Goal: Information Seeking & Learning: Learn about a topic

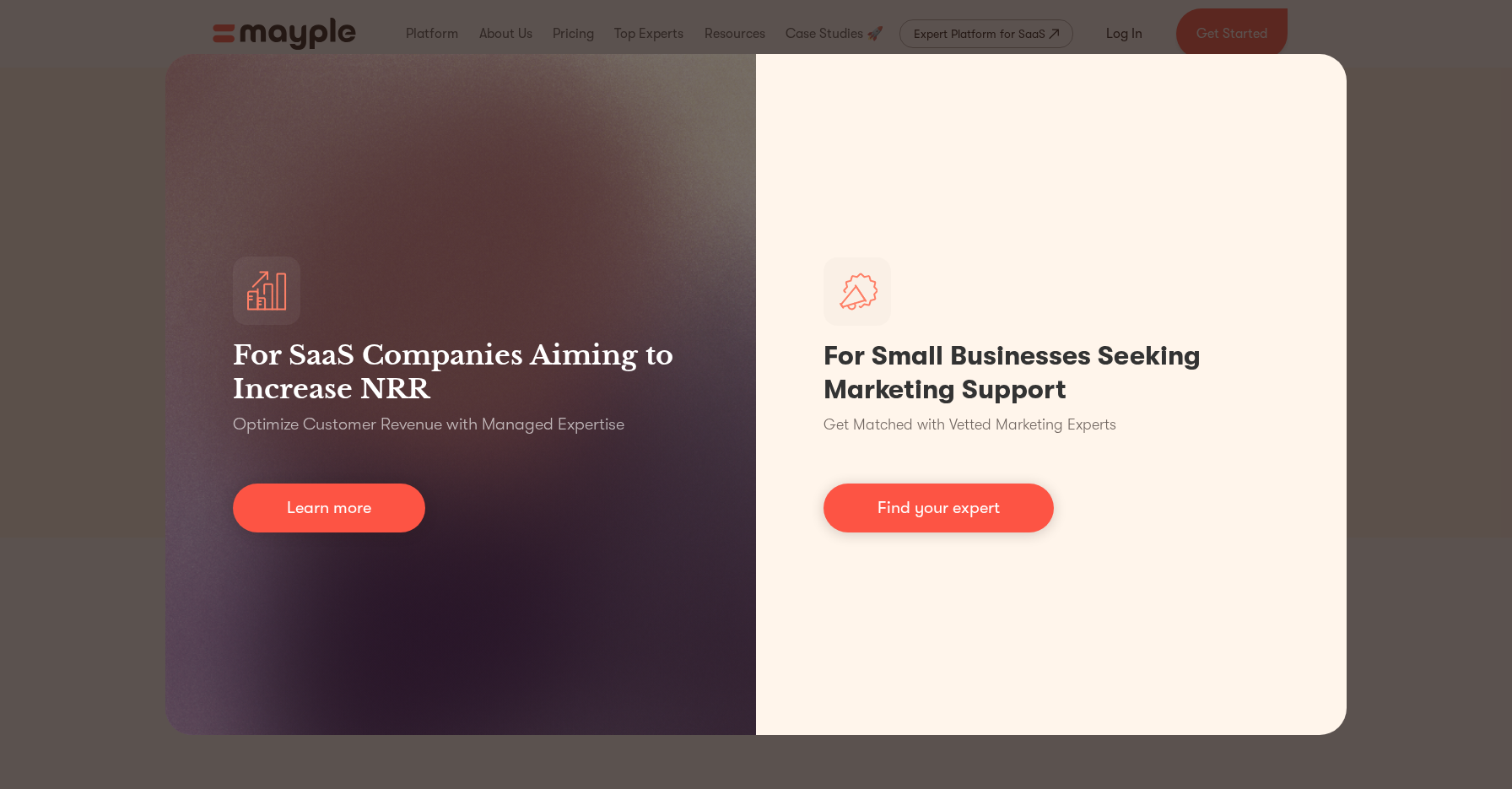
click at [1414, 93] on div "For SaaS Companies Aiming to Increase NRR Optimize Customer Revenue with Manage…" at bounding box center [756, 394] width 1512 height 789
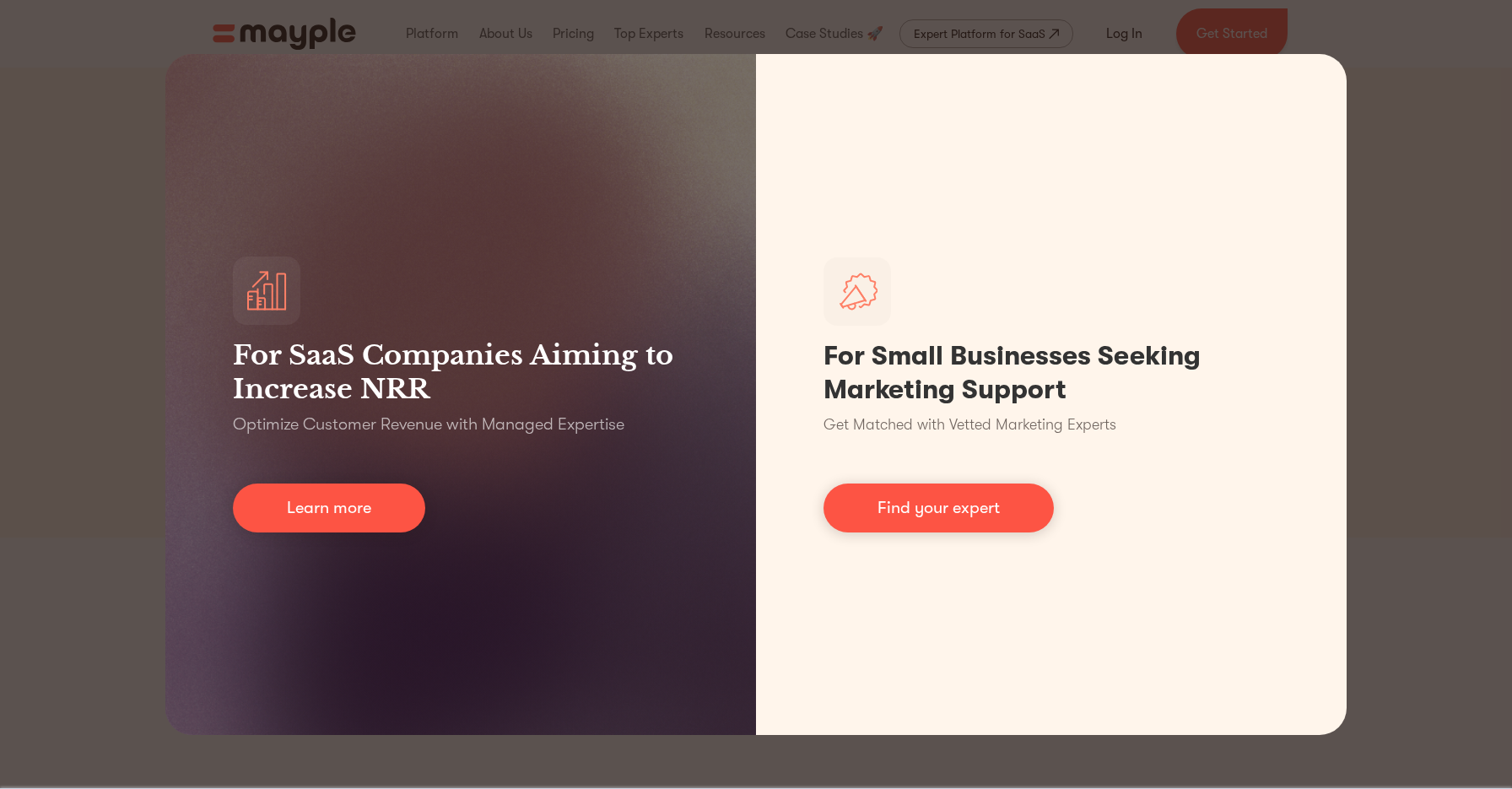
click at [1408, 54] on div "For SaaS Companies Aiming to Increase NRR Optimize Customer Revenue with Manage…" at bounding box center [756, 394] width 1512 height 789
click at [101, 378] on div "For SaaS Companies Aiming to Increase NRR Optimize Customer Revenue with Manage…" at bounding box center [756, 394] width 1512 height 789
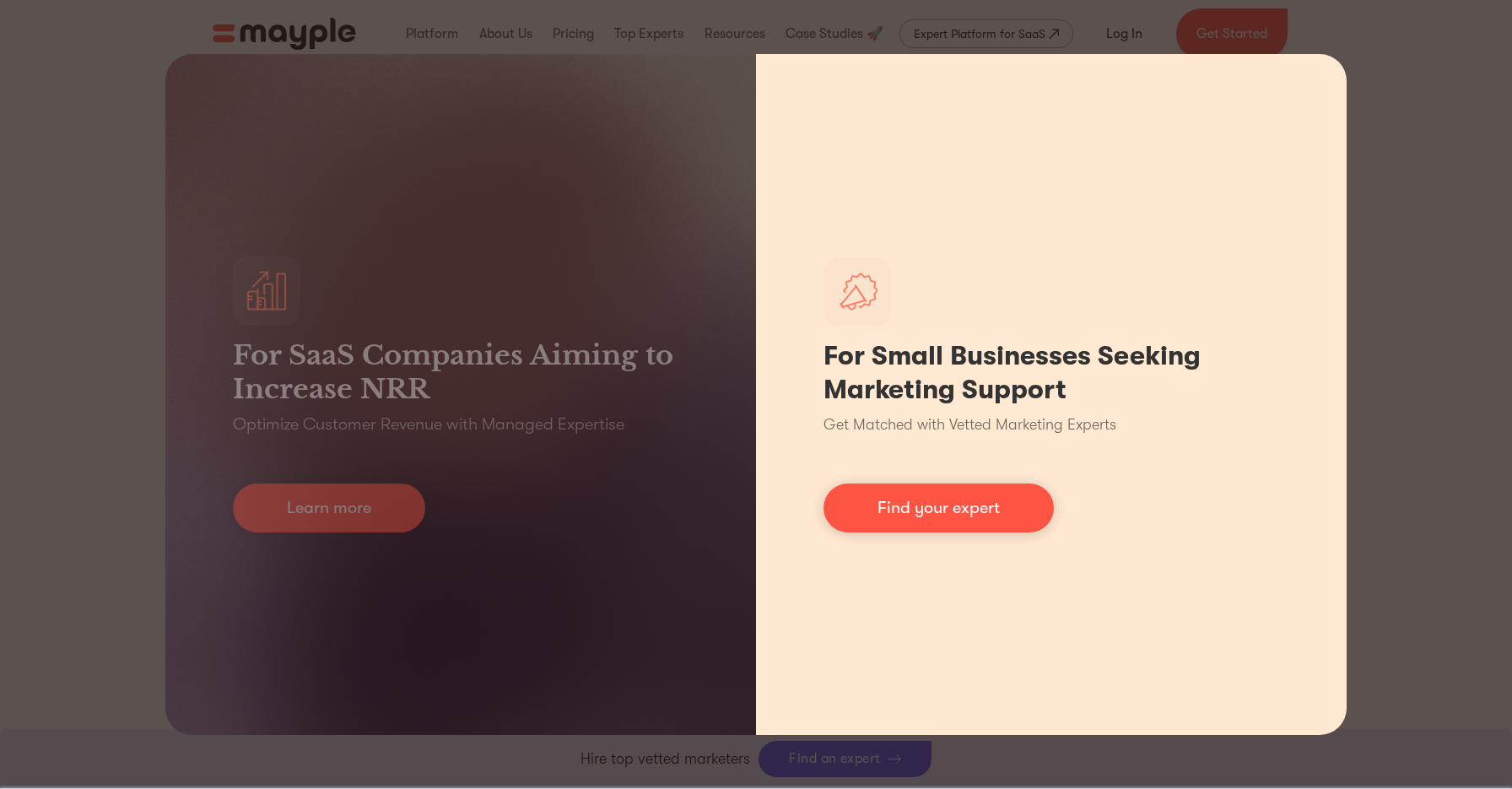
scroll to position [942, 0]
click at [926, 490] on link "Find your expert" at bounding box center [939, 508] width 230 height 49
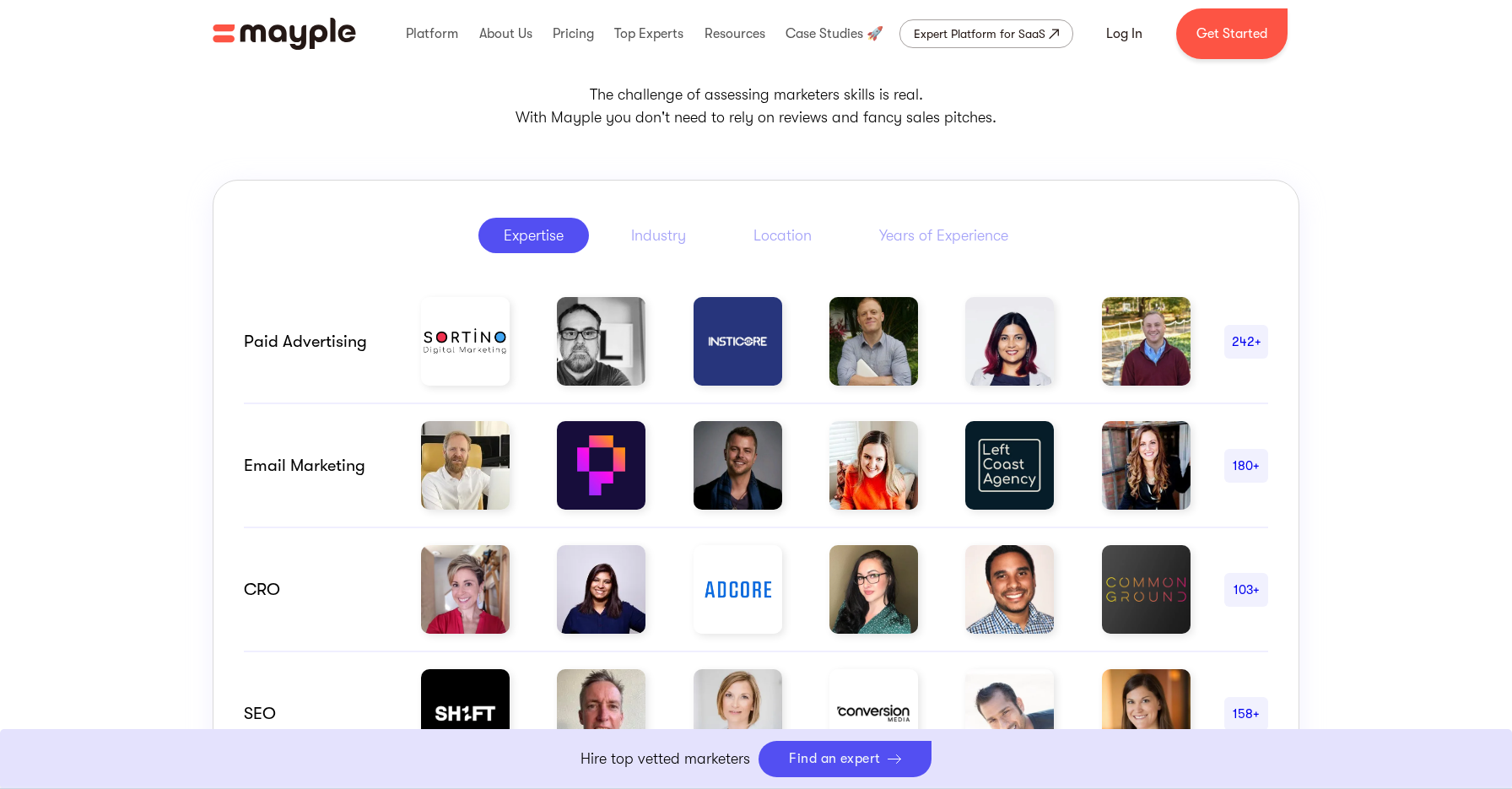
scroll to position [760, 0]
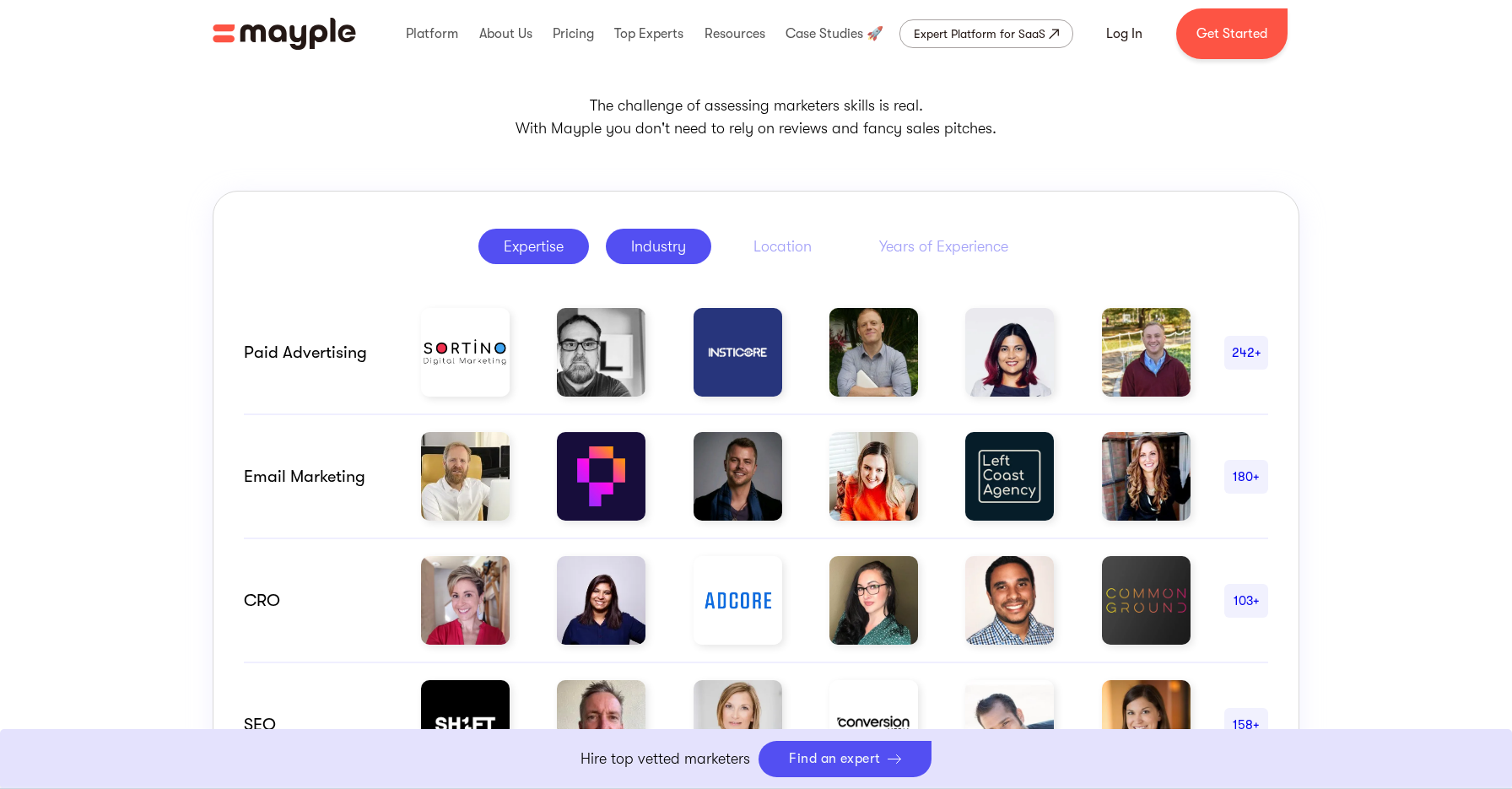
click at [669, 244] on div "Industry" at bounding box center [658, 246] width 54 height 21
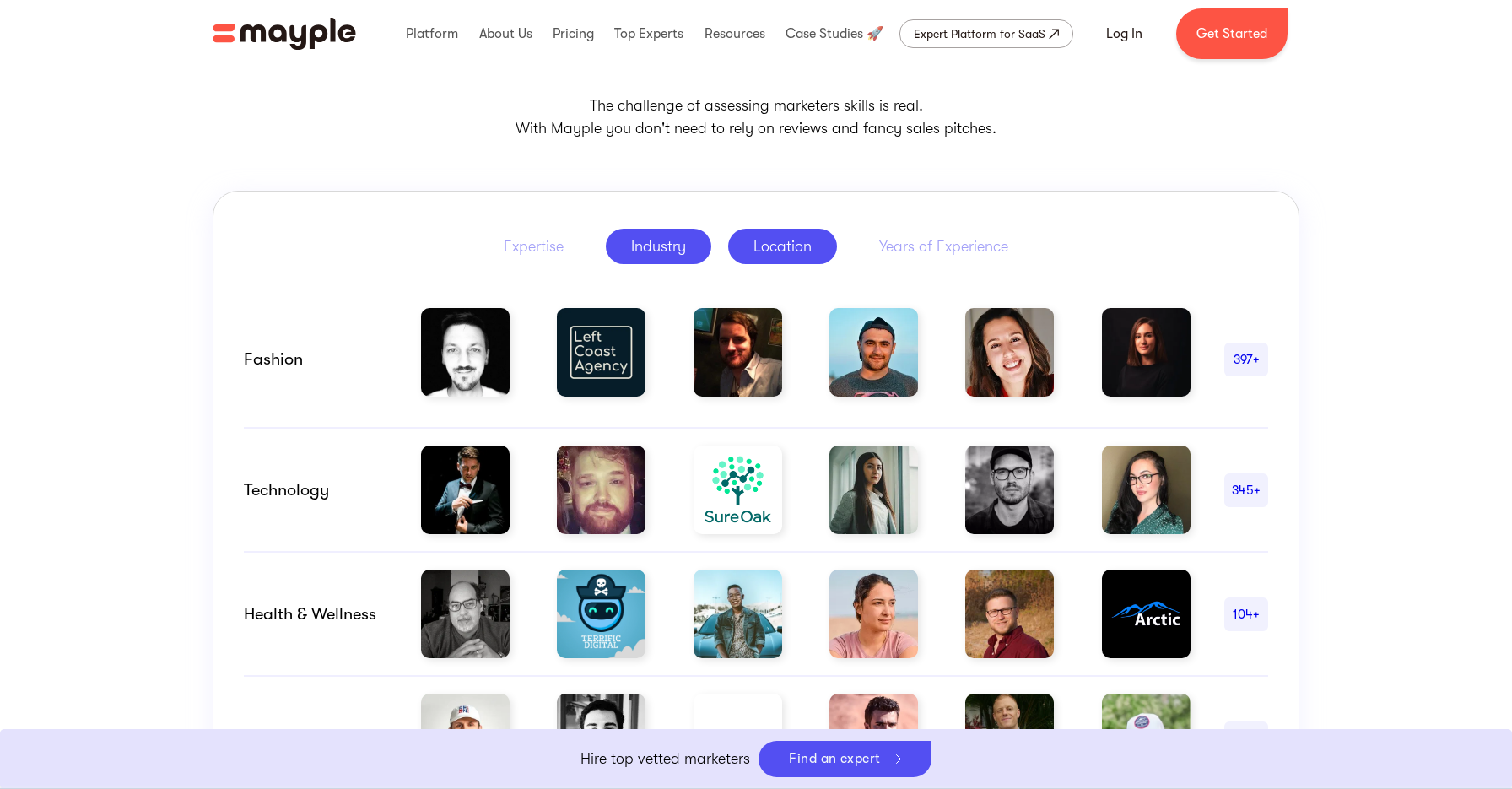
click at [792, 244] on div "Location" at bounding box center [782, 246] width 58 height 21
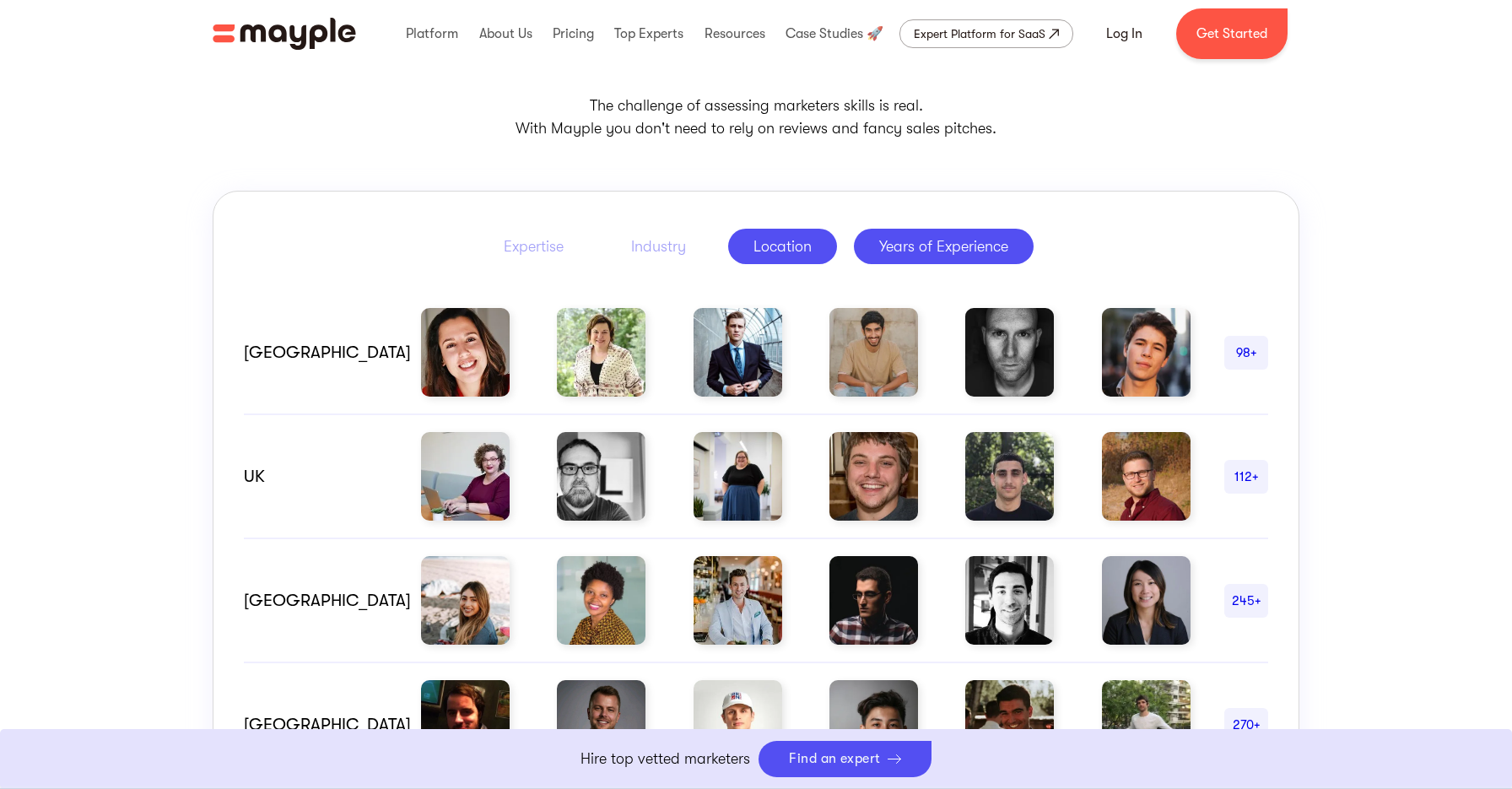
click at [918, 248] on div "Years of Experience" at bounding box center [943, 246] width 129 height 21
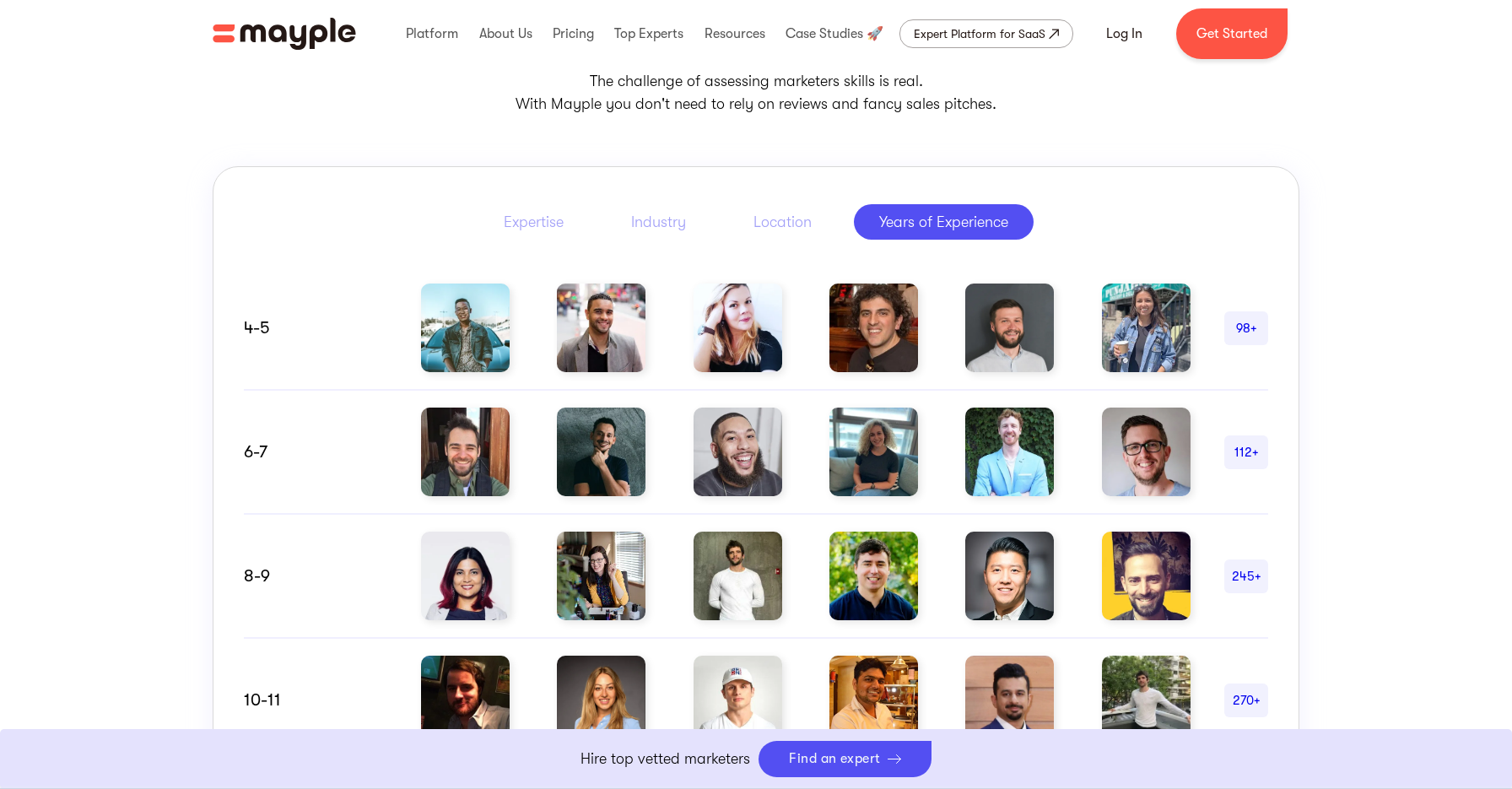
scroll to position [775, 0]
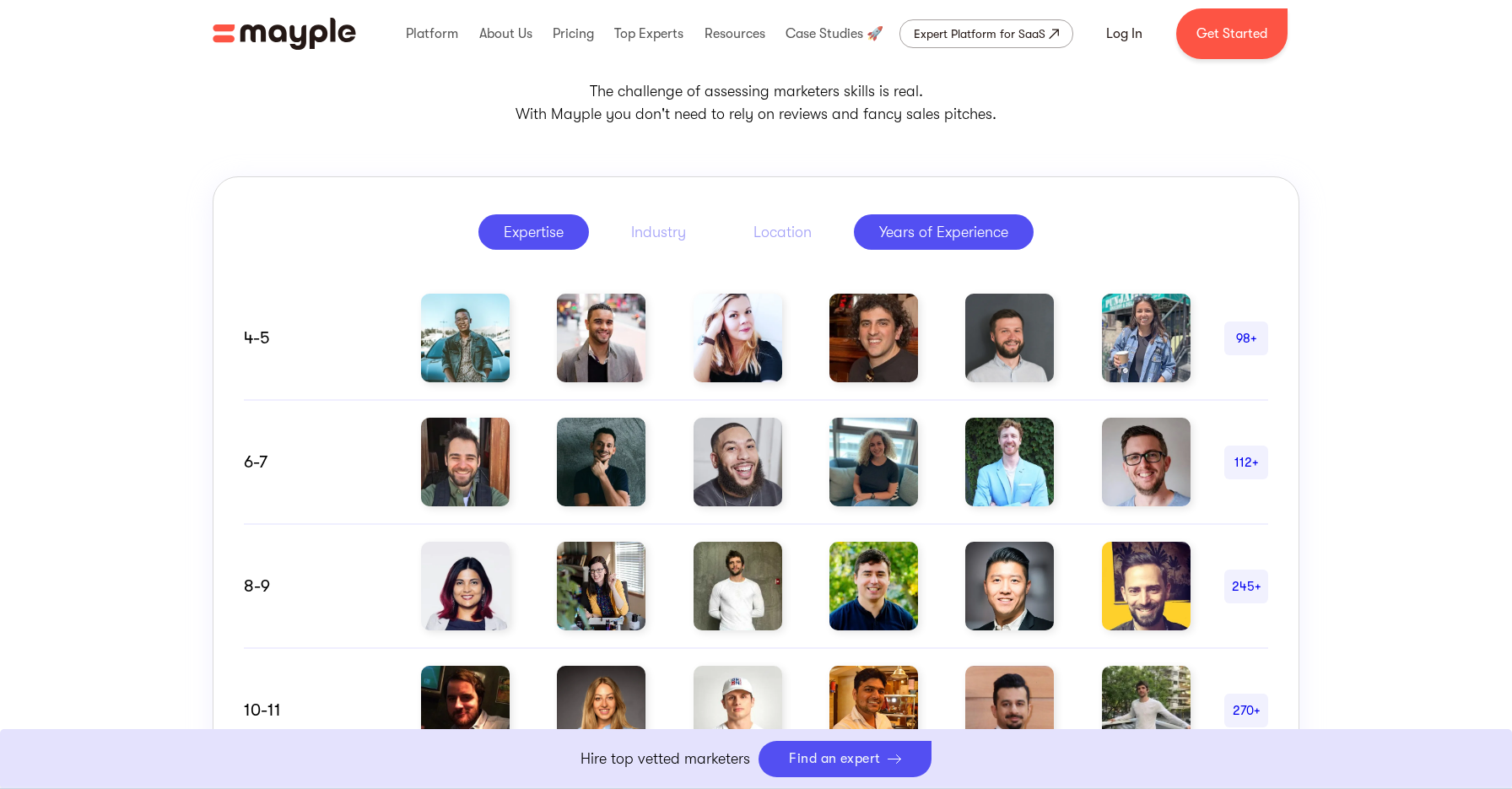
click at [527, 228] on div "Expertise" at bounding box center [533, 232] width 60 height 21
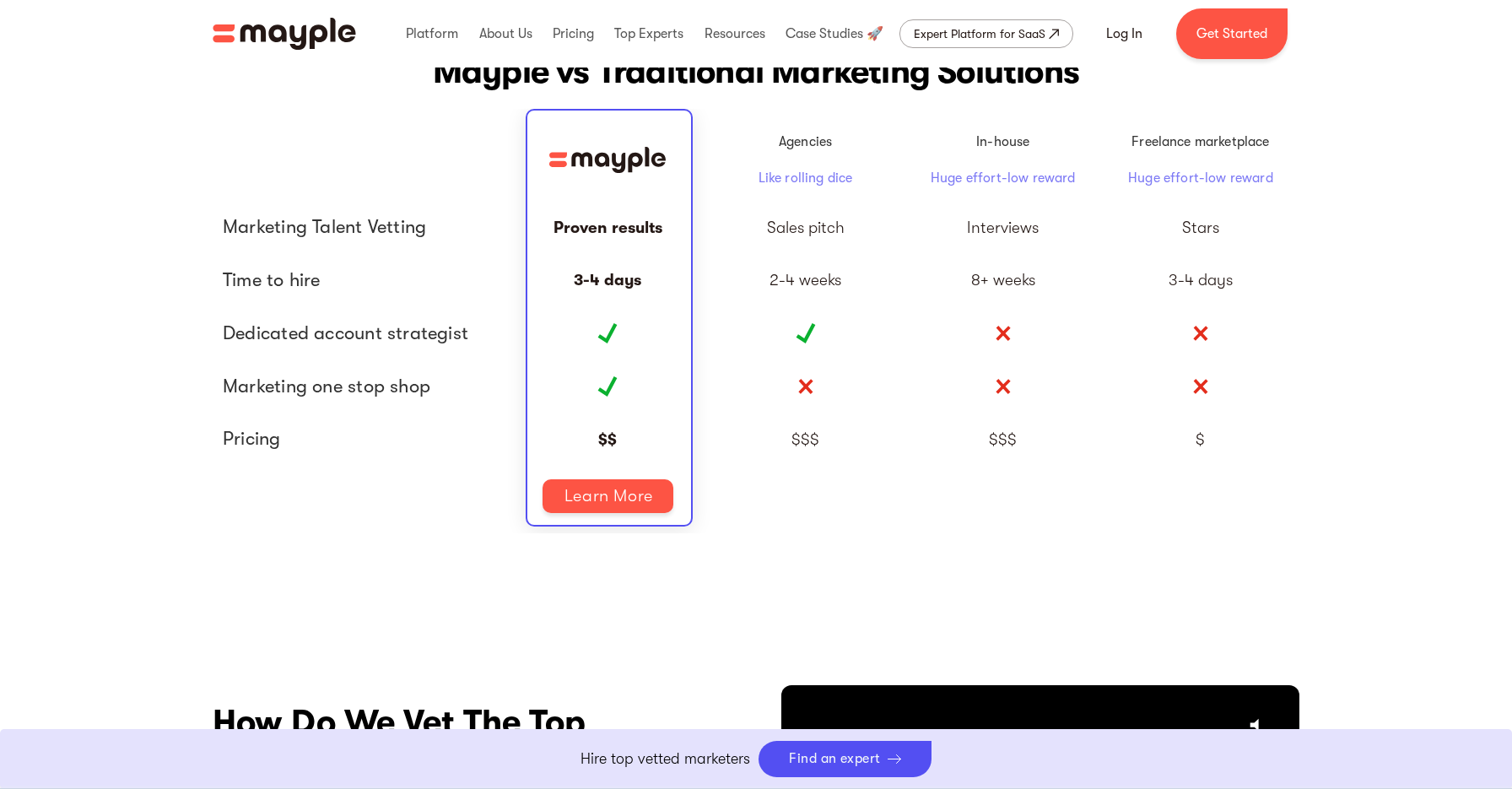
scroll to position [3888, 0]
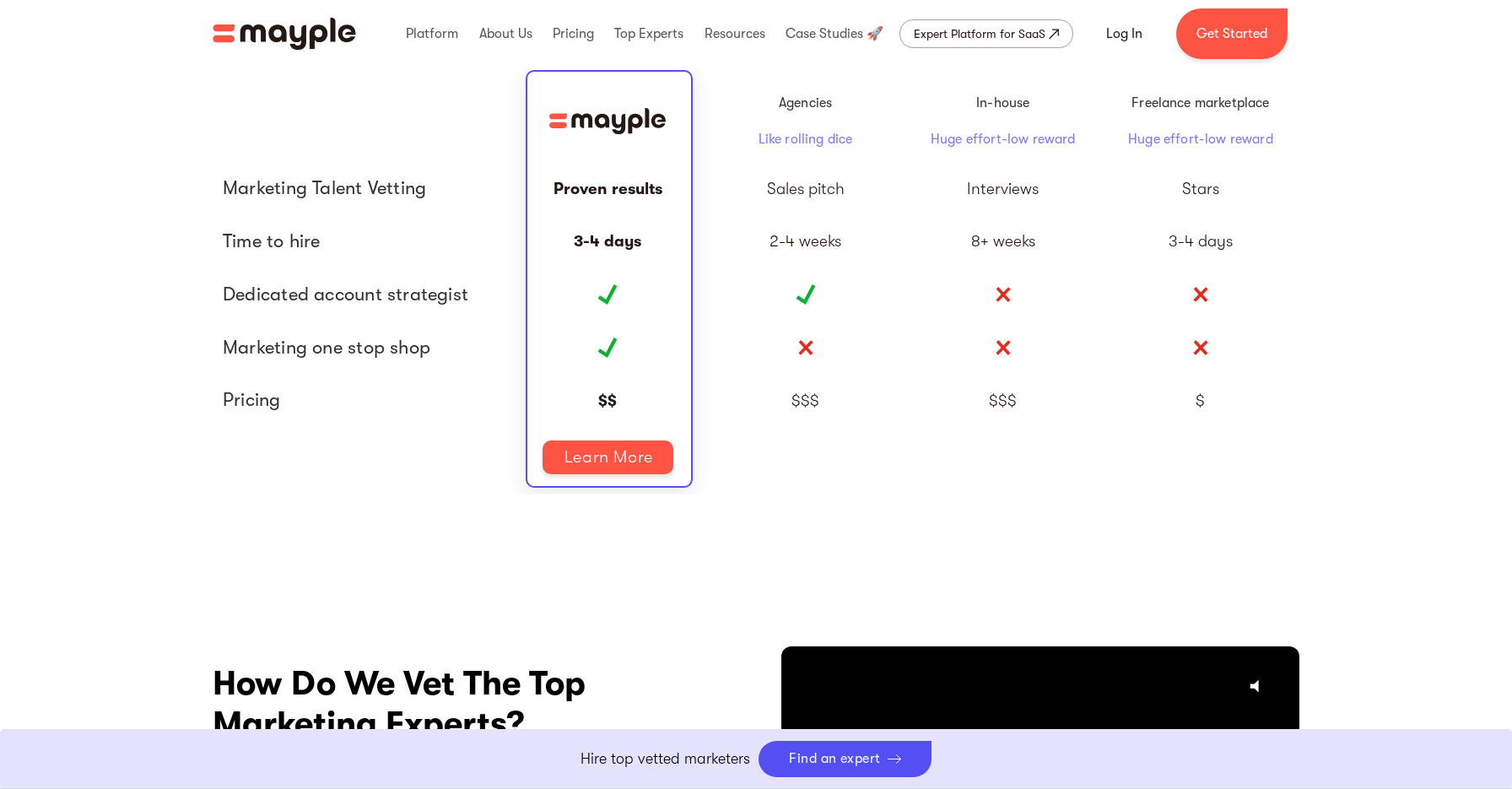
click at [194, 450] on div "Mayple vs Traditional Marketing Solutions Agencies Like rolling dice In-house H…" at bounding box center [756, 243] width 1512 height 704
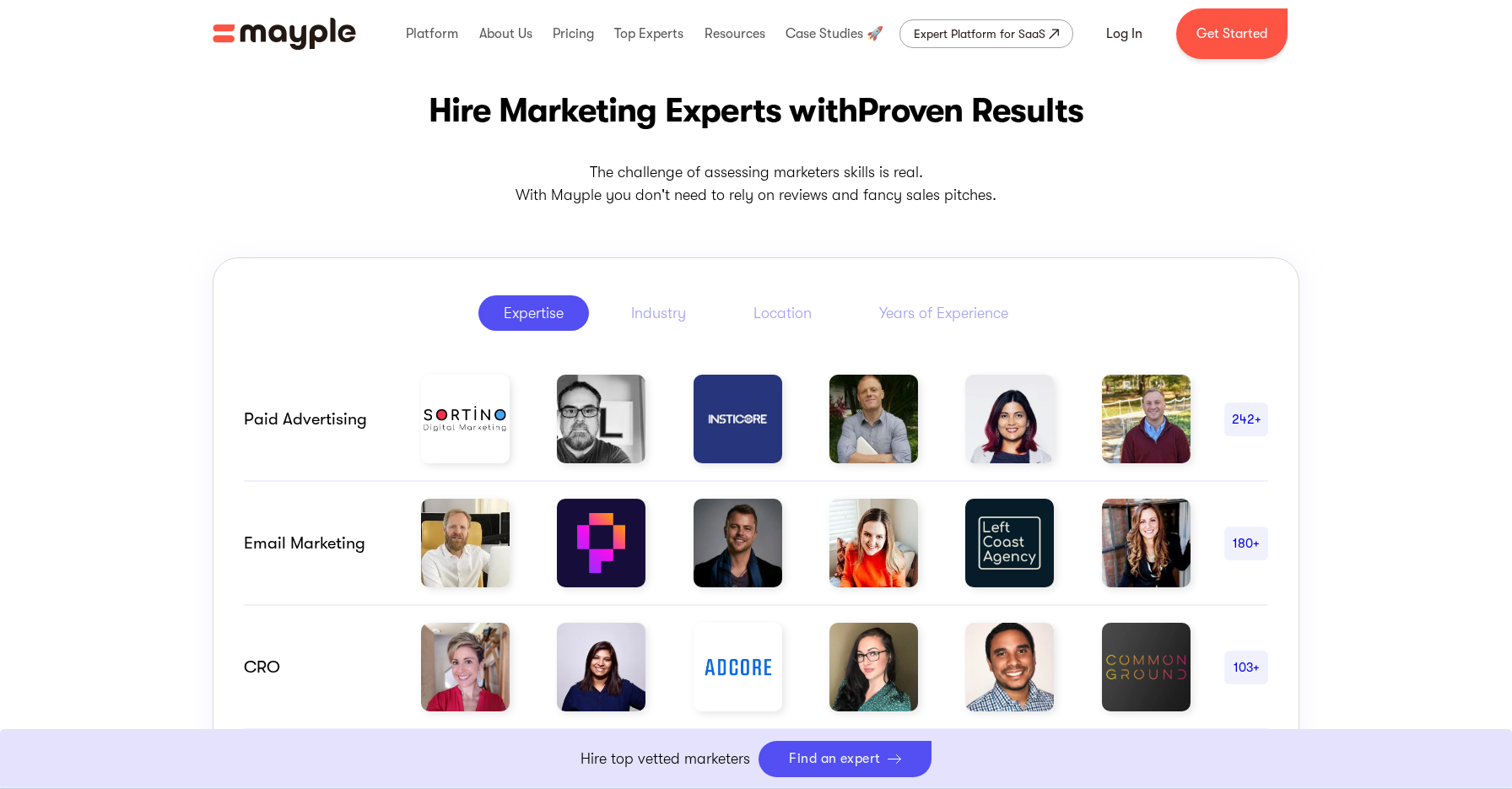
scroll to position [0, 0]
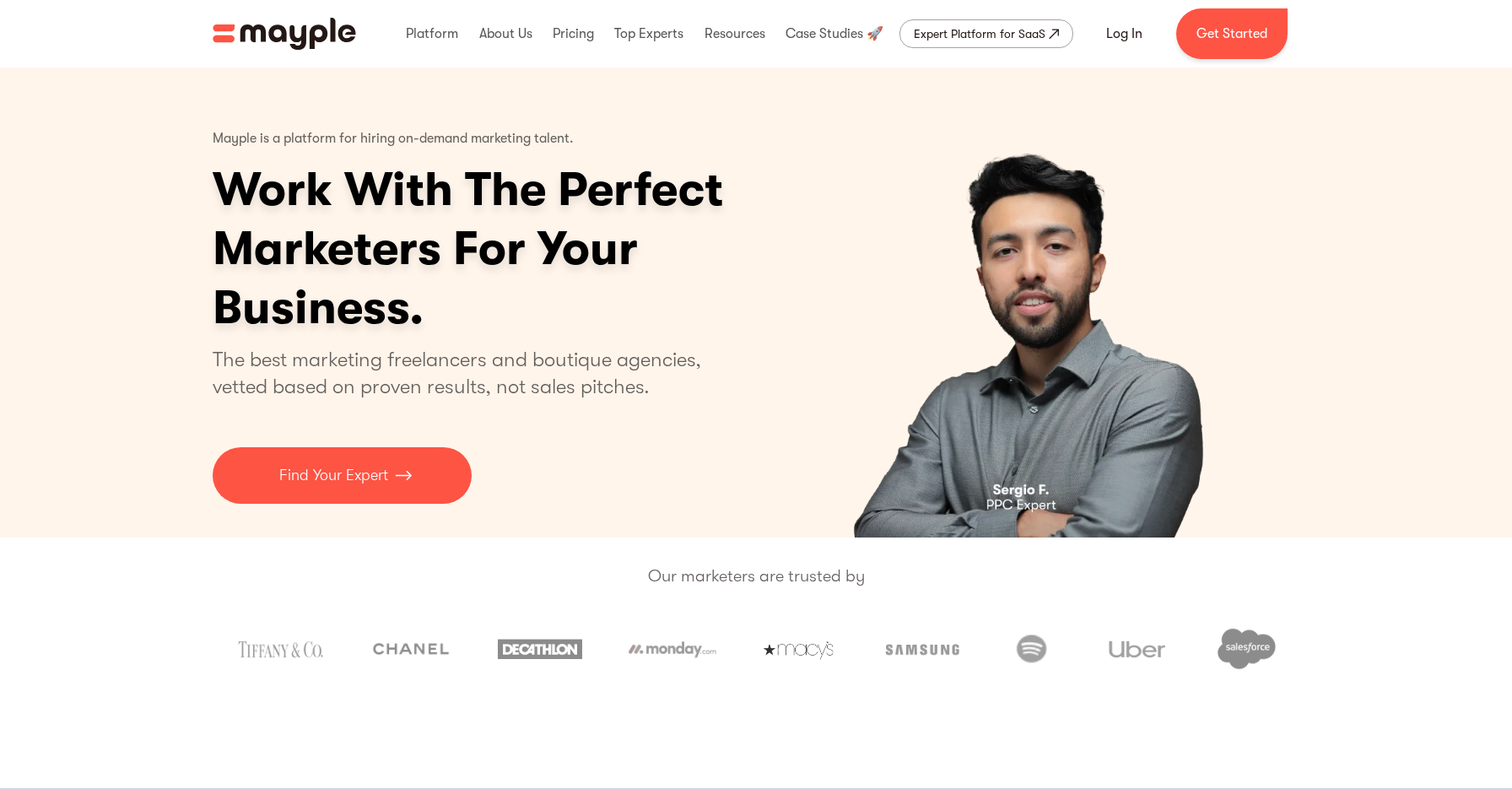
click at [335, 163] on h1 "Work With The Perfect Marketers For Your Business." at bounding box center [533, 249] width 641 height 177
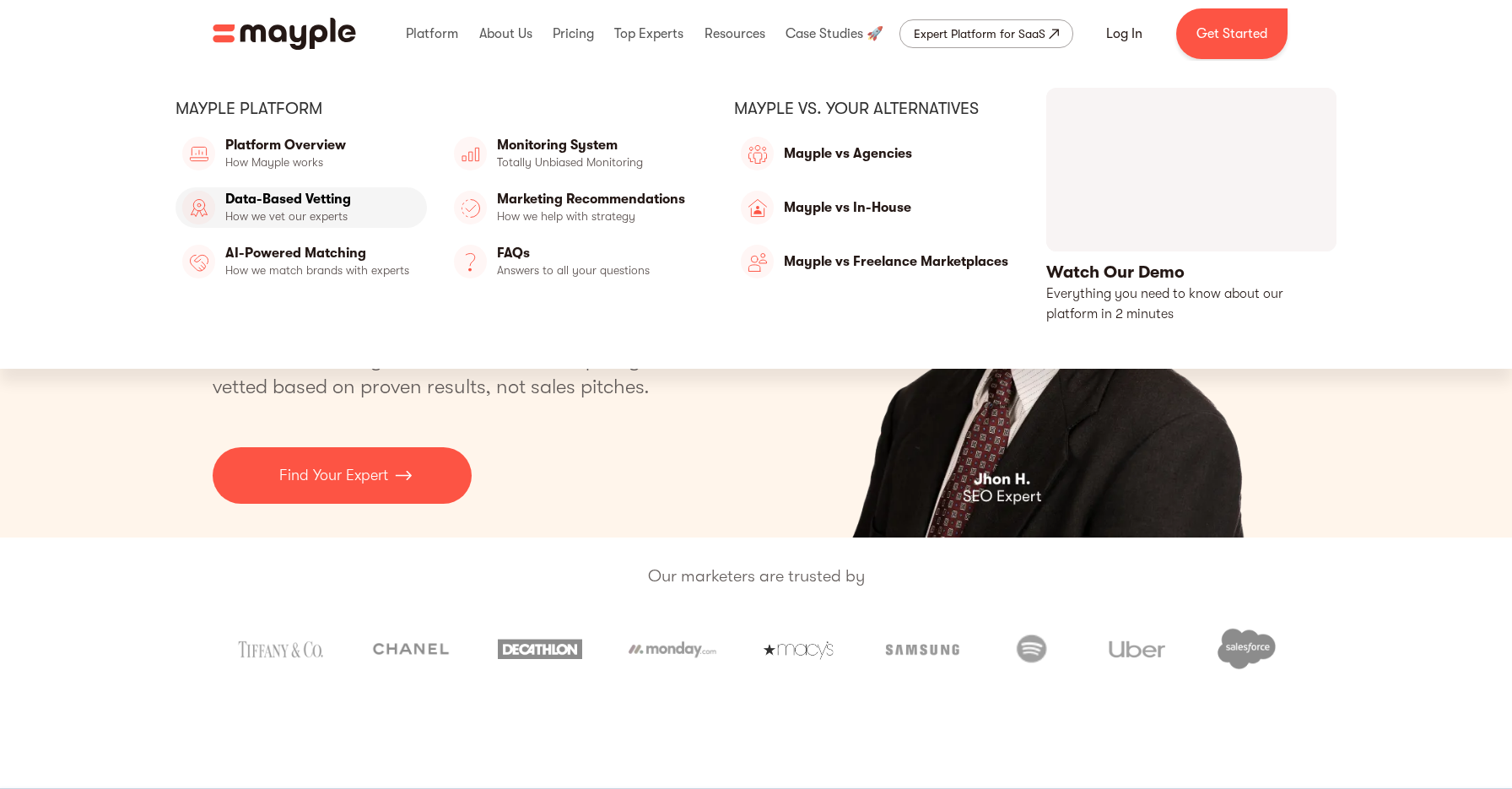
click at [295, 218] on link "Data-Based Vetting" at bounding box center [302, 207] width 252 height 40
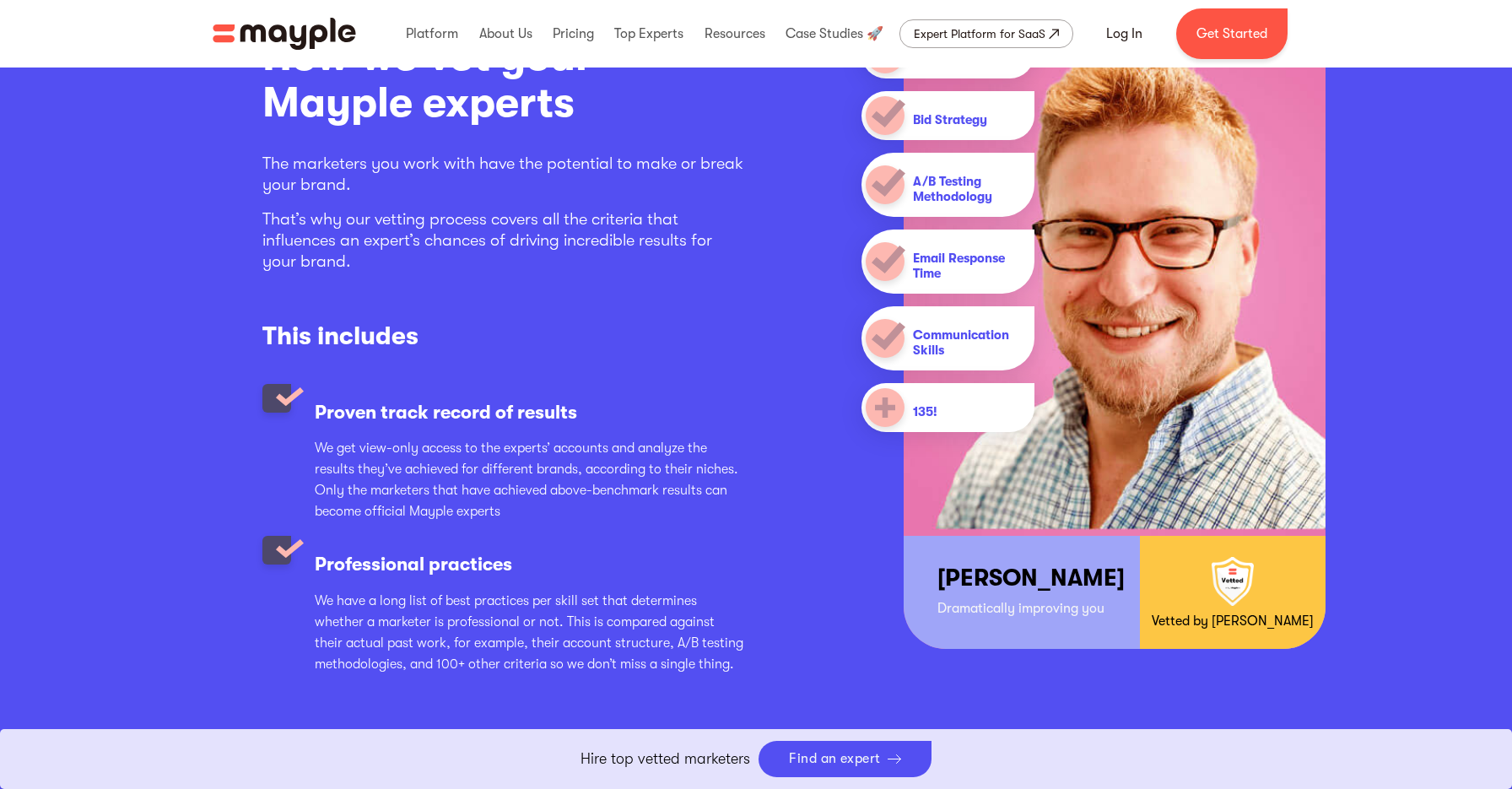
scroll to position [2271, 0]
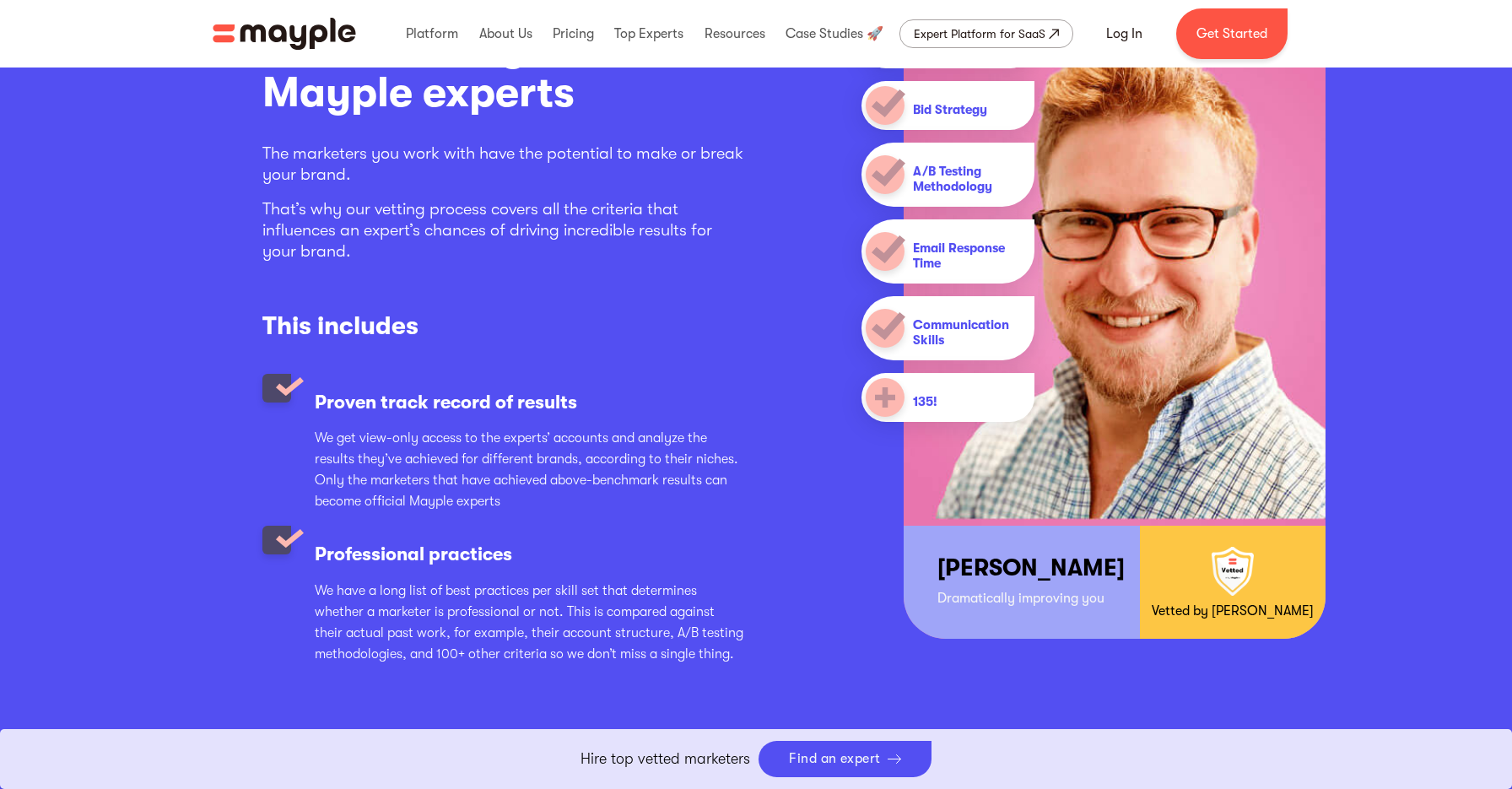
click at [626, 445] on p "We get view-only access to the experts’ accounts and analyze the results they’v…" at bounding box center [529, 469] width 428 height 85
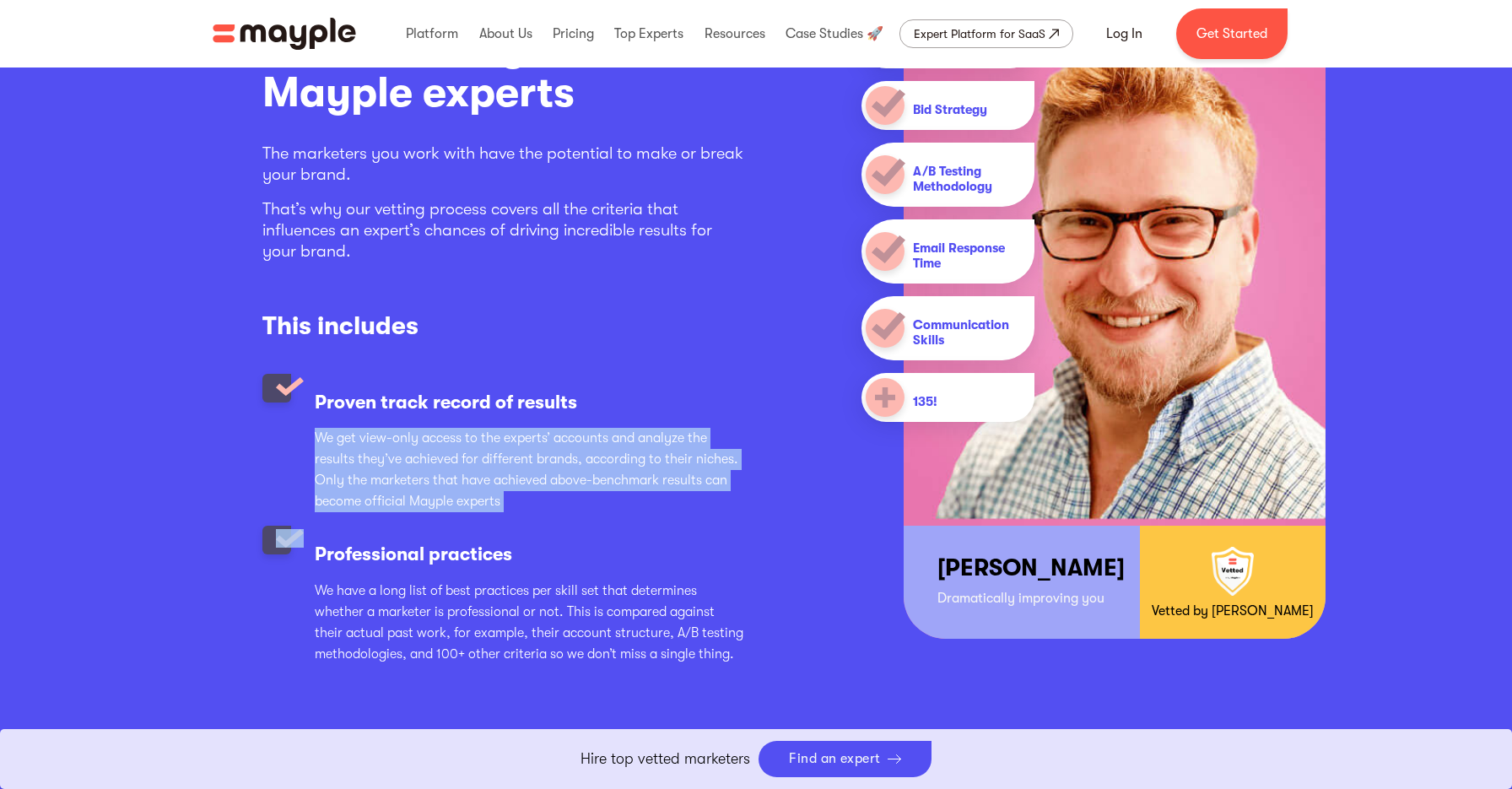
click at [626, 445] on p "We get view-only access to the experts’ accounts and analyze the results they’v…" at bounding box center [529, 469] width 428 height 85
click at [633, 499] on p "We get view-only access to the experts’ accounts and analyze the results they’v…" at bounding box center [529, 469] width 428 height 85
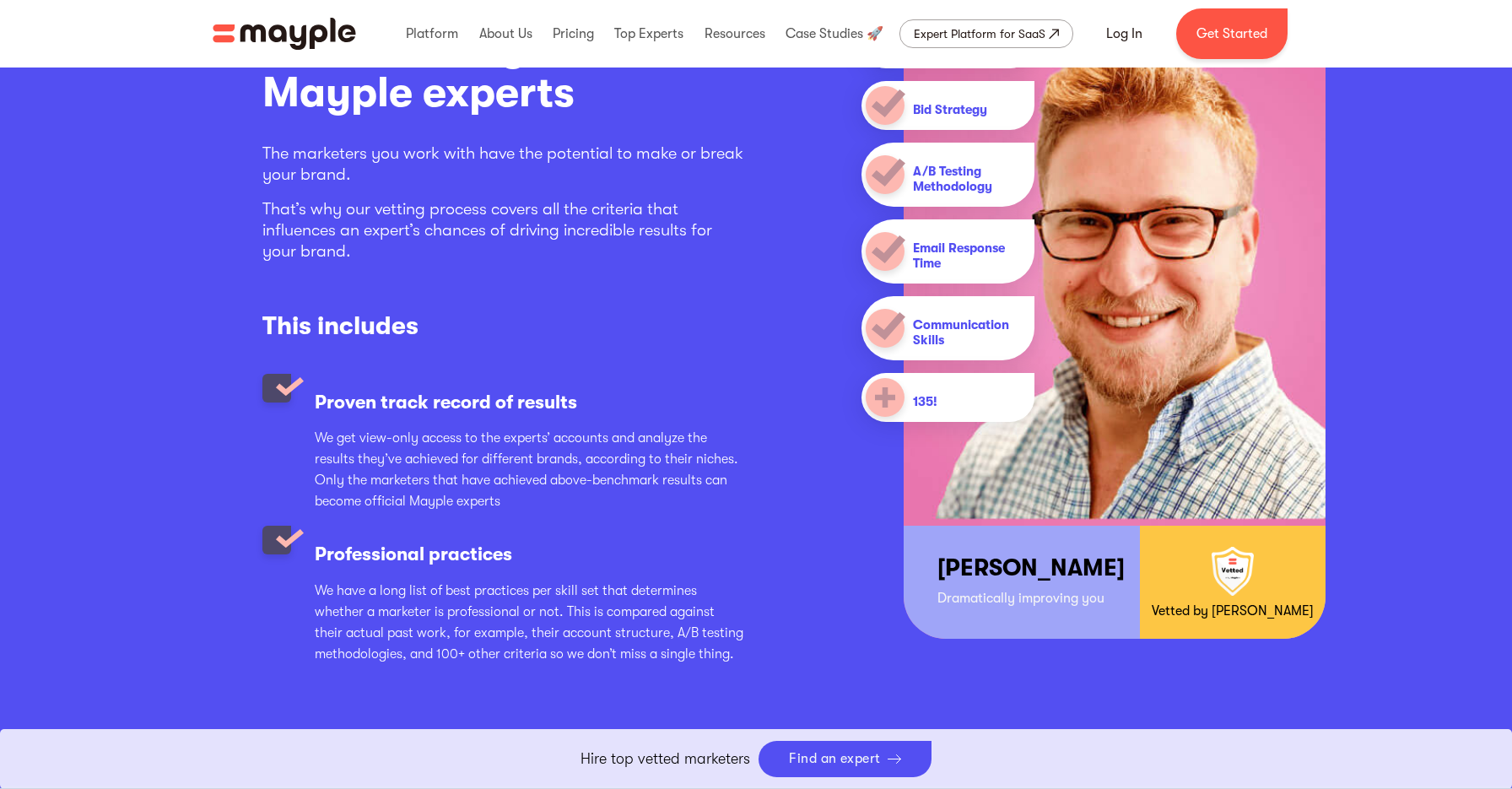
scroll to position [2328, 0]
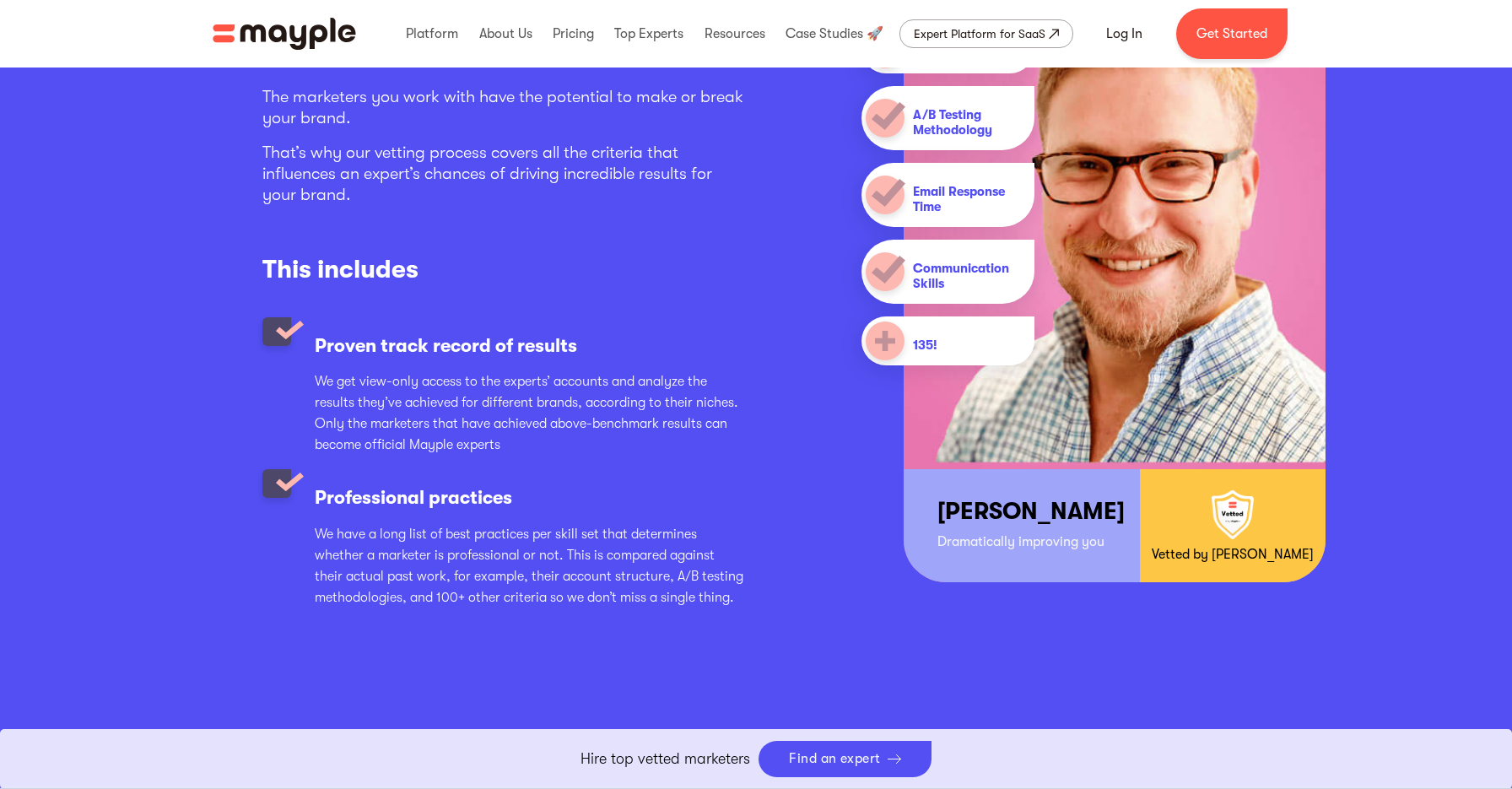
click at [539, 445] on p "We get view-only access to the experts’ accounts and analyze the results they’v…" at bounding box center [529, 413] width 428 height 85
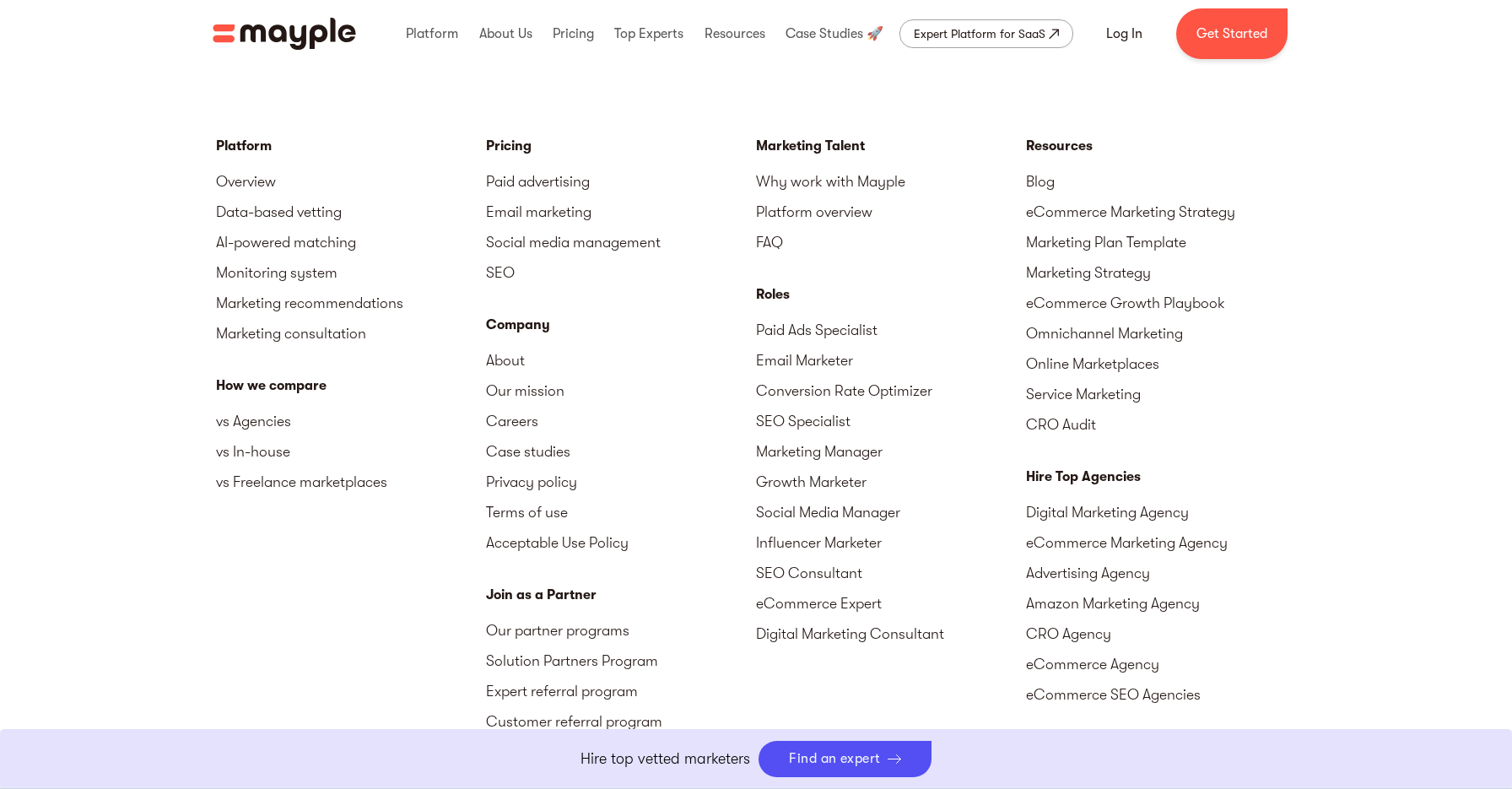
scroll to position [4961, 0]
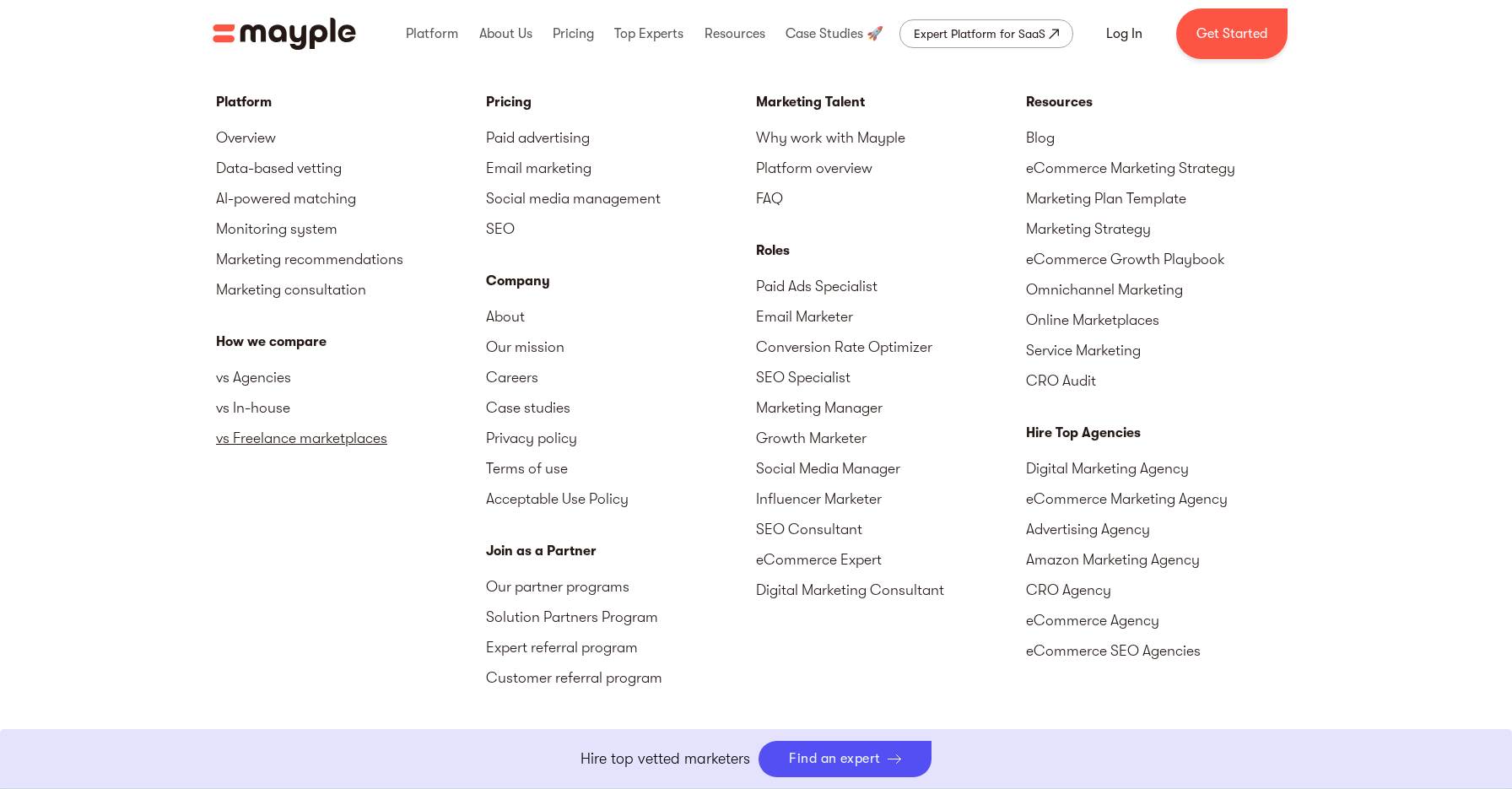
click at [294, 423] on link "vs Freelance marketplaces" at bounding box center [351, 438] width 270 height 30
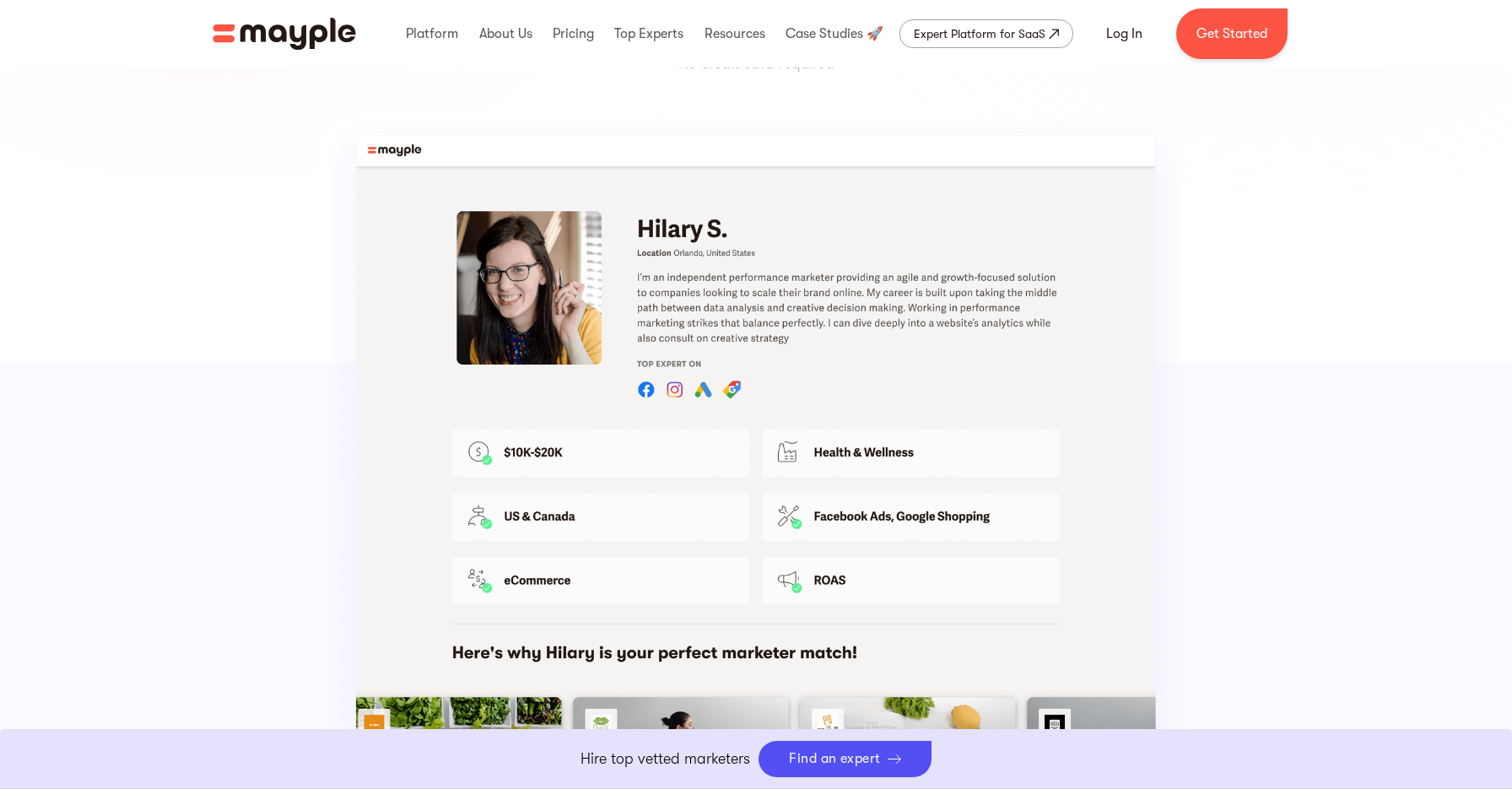
scroll to position [520, 0]
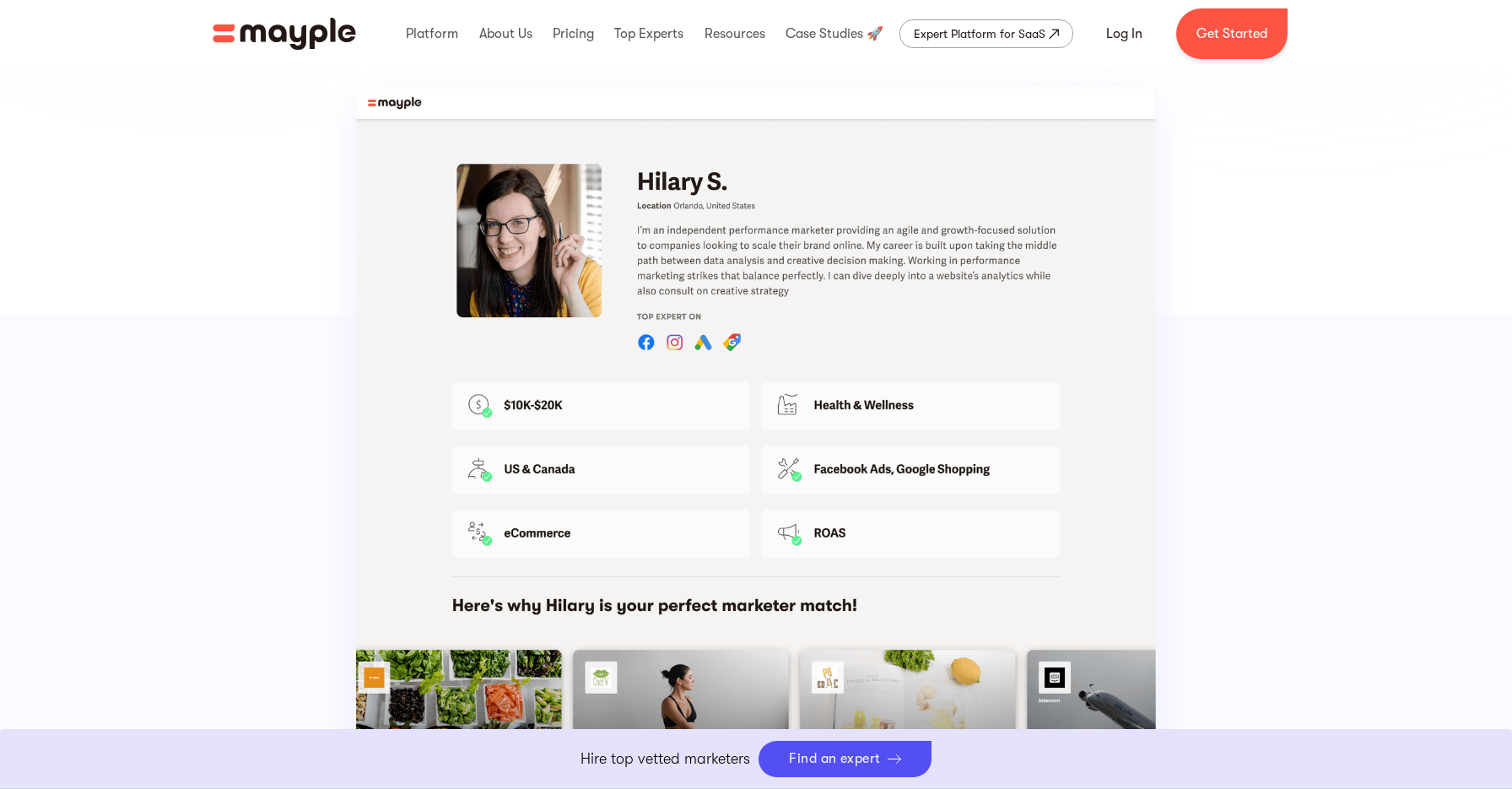
click at [990, 242] on img at bounding box center [757, 476] width 885 height 837
click at [1009, 310] on img at bounding box center [757, 476] width 885 height 837
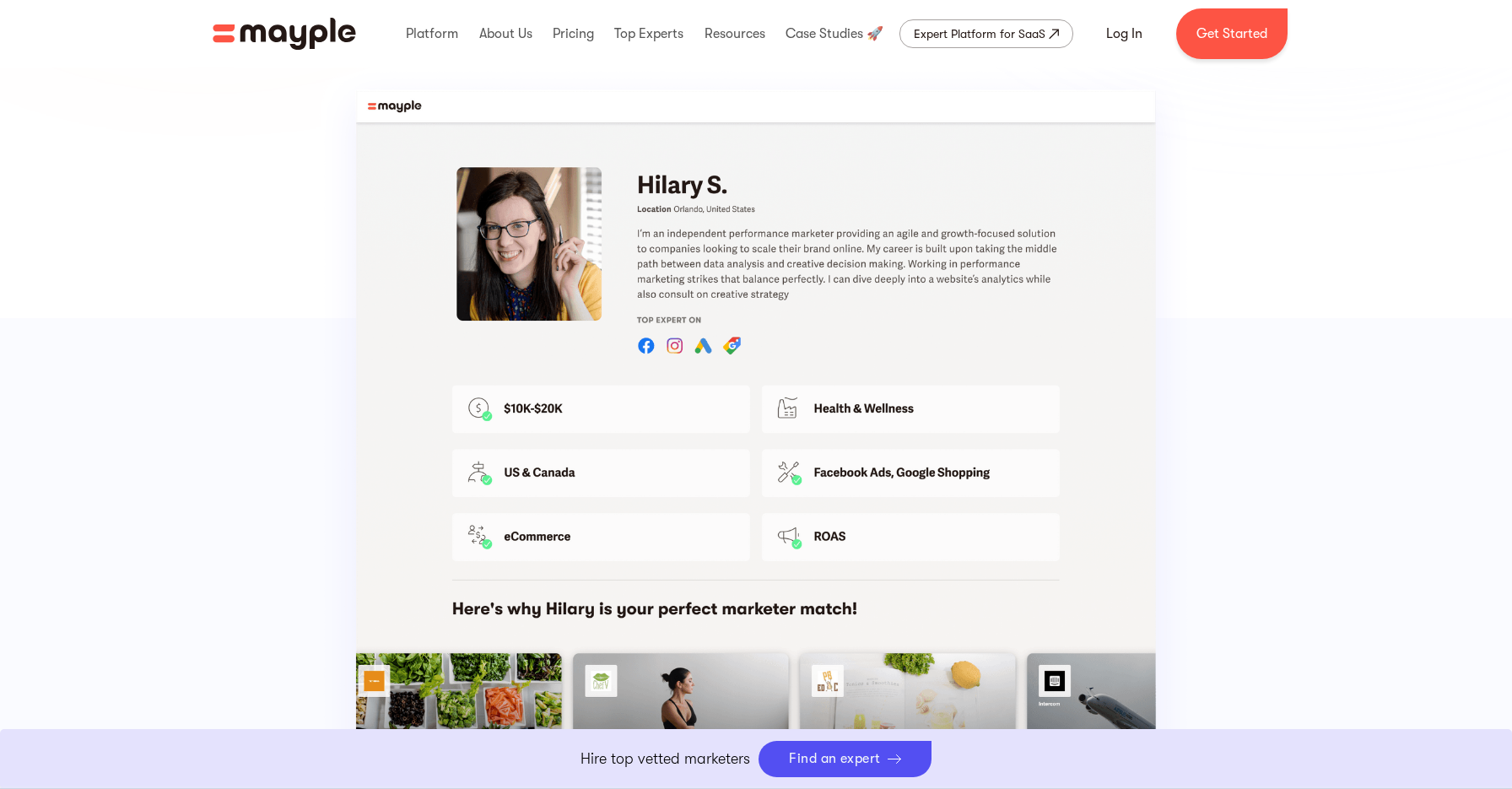
scroll to position [524, 0]
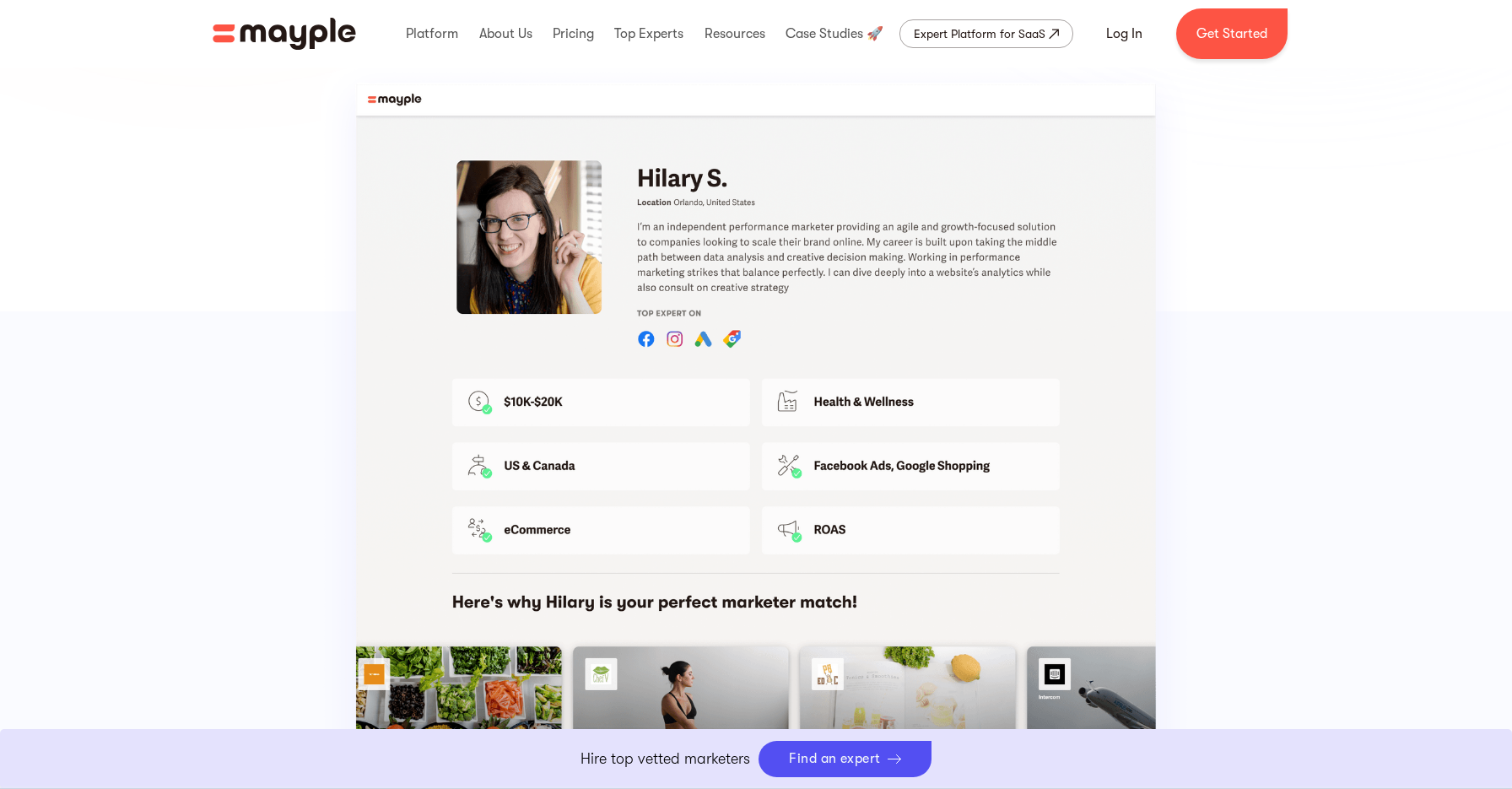
click at [528, 402] on img at bounding box center [757, 472] width 885 height 837
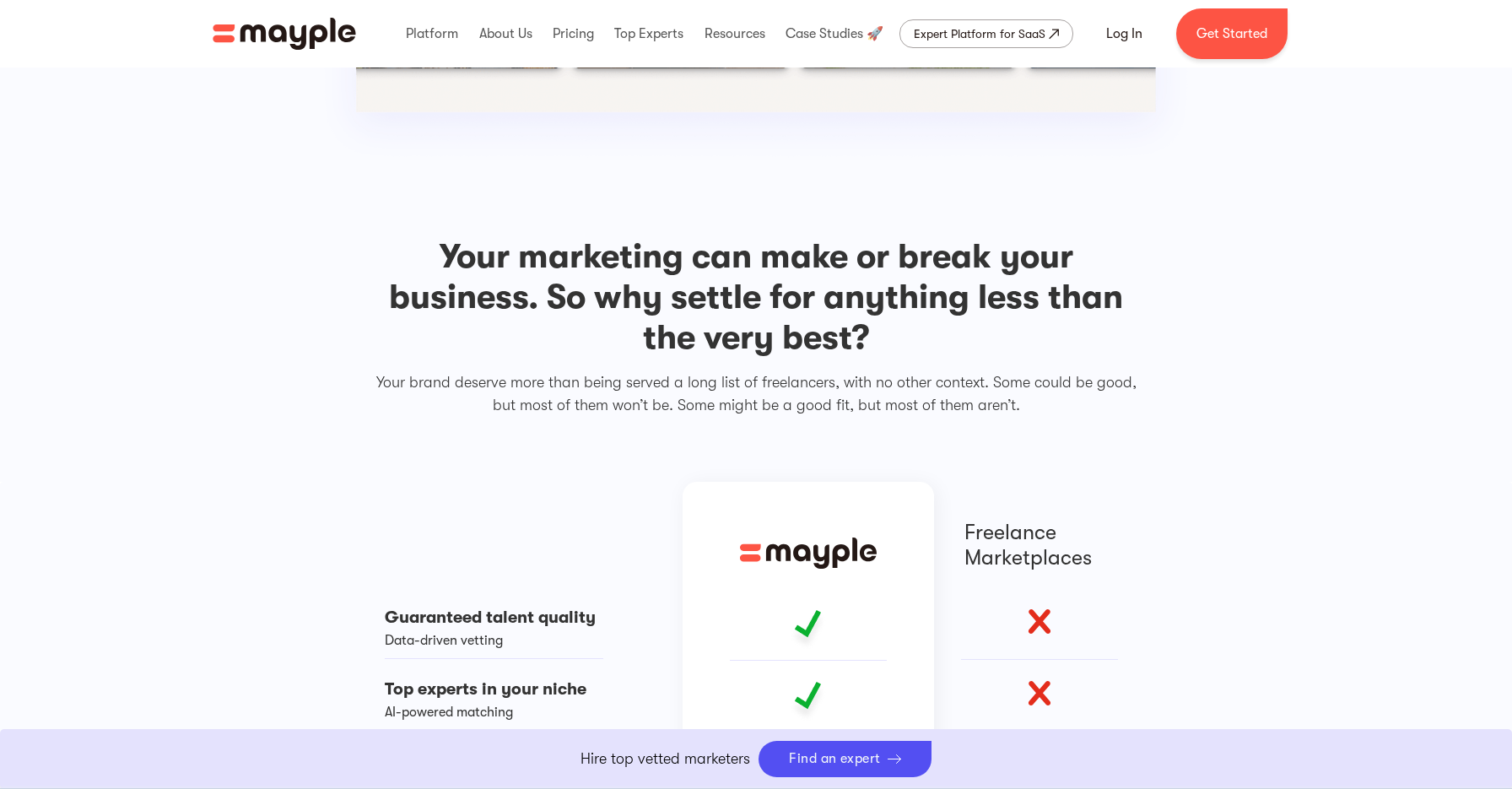
scroll to position [1250, 0]
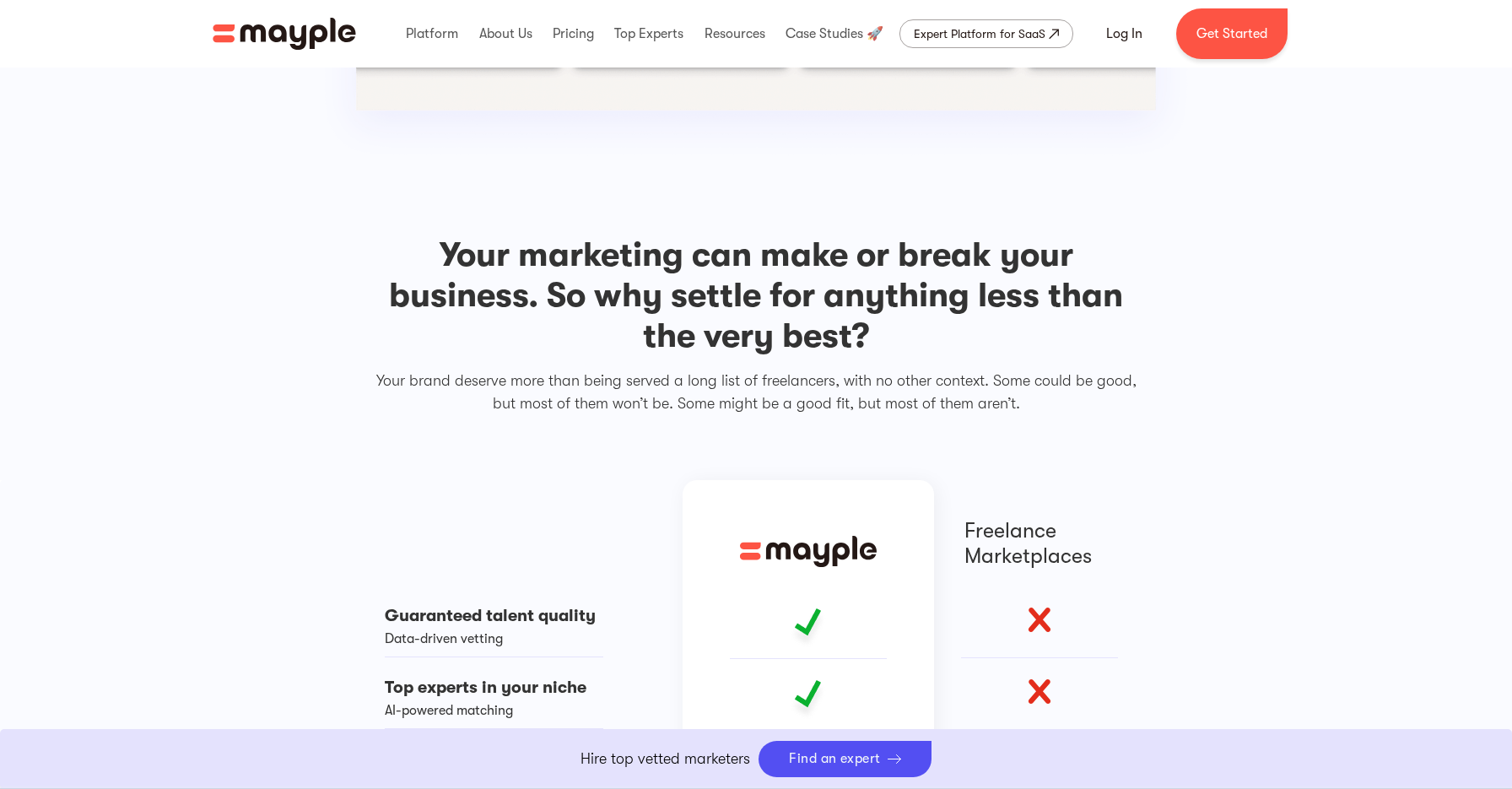
click at [921, 309] on h2 "Your marketing can make or break your business. So why settle for anything less…" at bounding box center [756, 295] width 777 height 121
click at [915, 361] on div "Your marketing can make or break your business. So why settle for anything less…" at bounding box center [756, 325] width 777 height 180
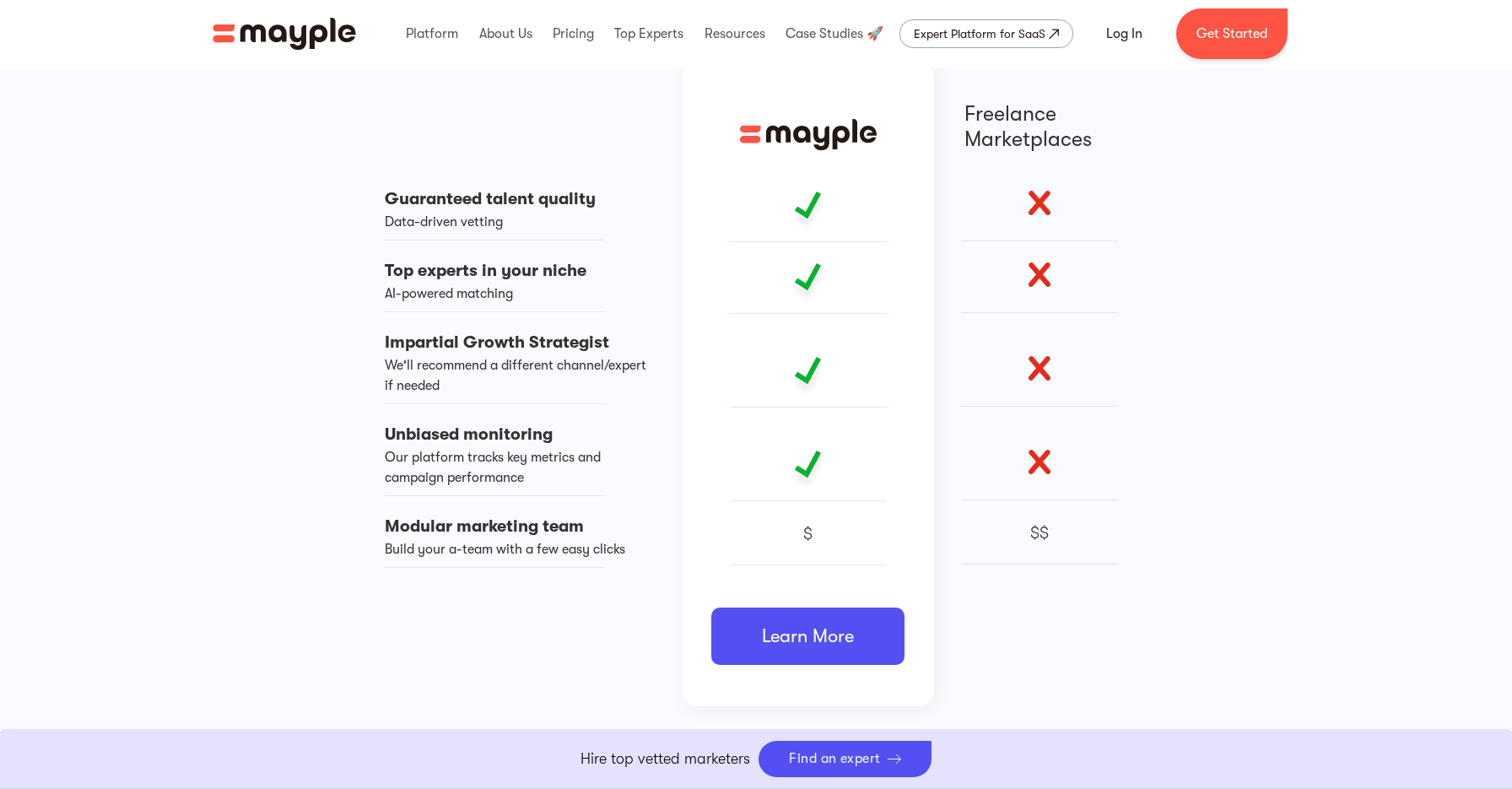
scroll to position [1682, 0]
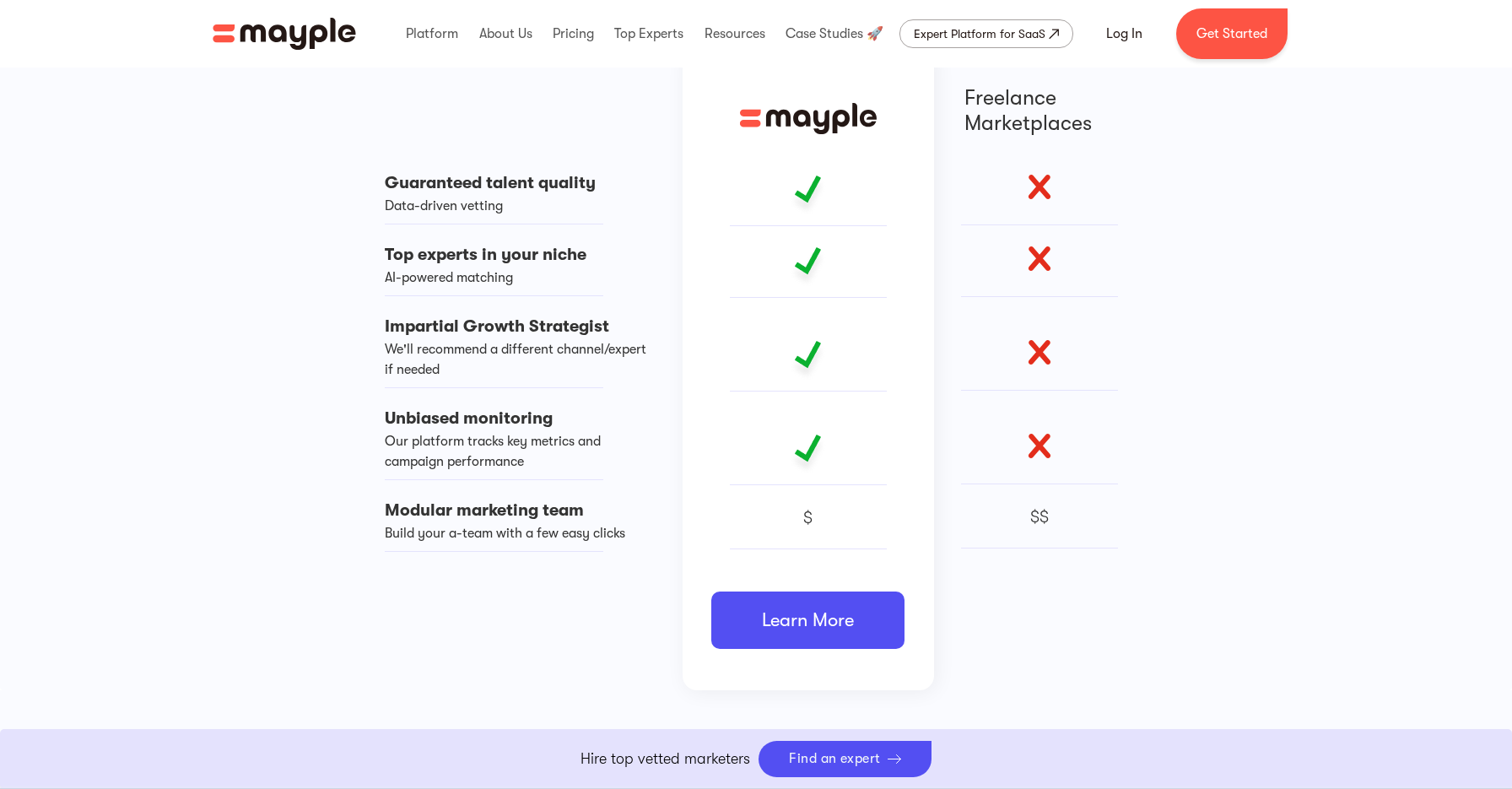
click at [794, 382] on img at bounding box center [808, 361] width 41 height 43
click at [788, 544] on div "$" at bounding box center [809, 527] width 157 height 44
click at [798, 245] on div "$" at bounding box center [809, 372] width 157 height 394
click at [805, 205] on img at bounding box center [808, 196] width 41 height 43
drag, startPoint x: 996, startPoint y: 206, endPoint x: 1044, endPoint y: 195, distance: 49.2
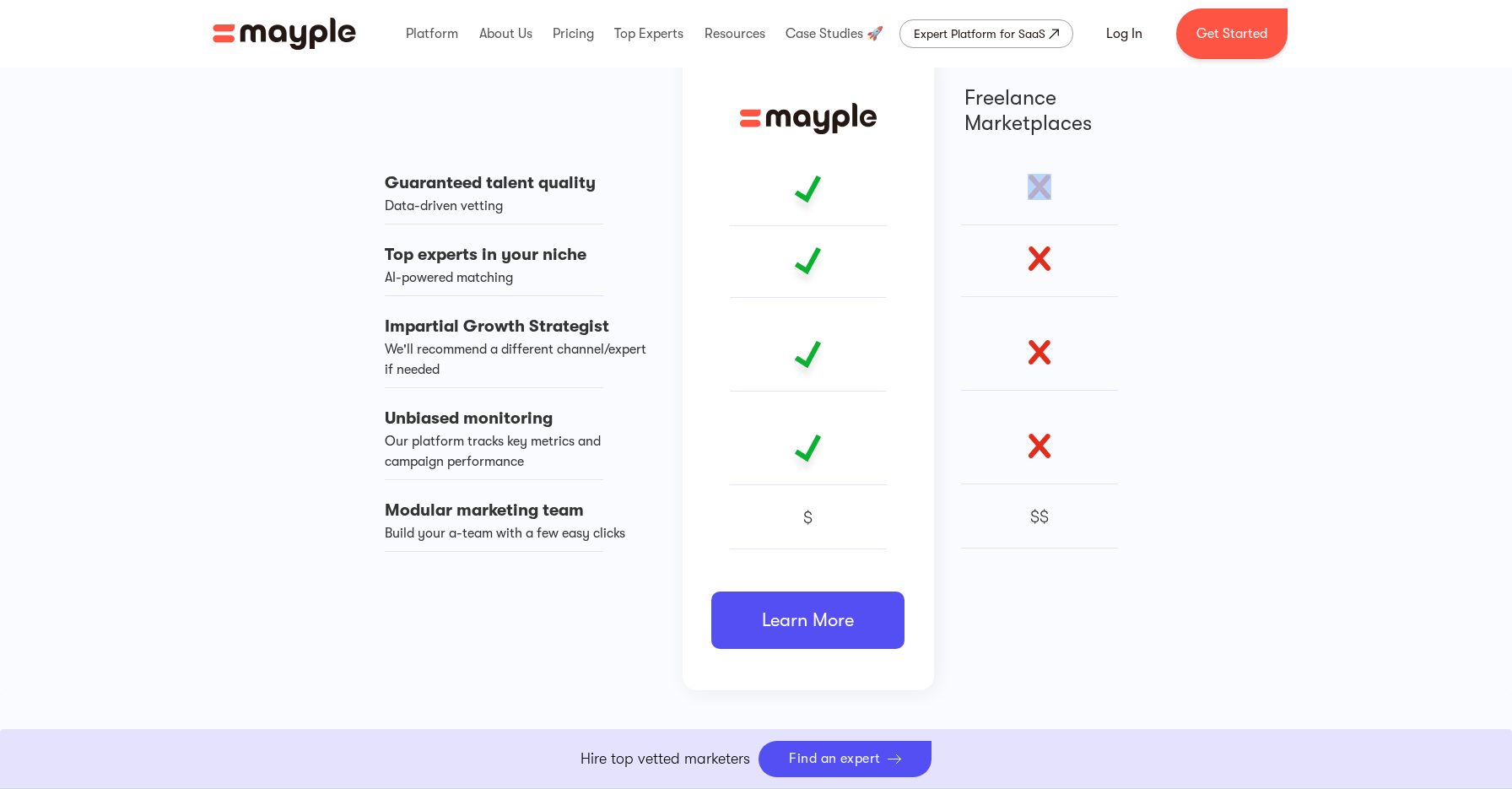
click at [1044, 195] on div at bounding box center [1040, 200] width 157 height 52
click at [1044, 195] on img at bounding box center [1039, 187] width 23 height 26
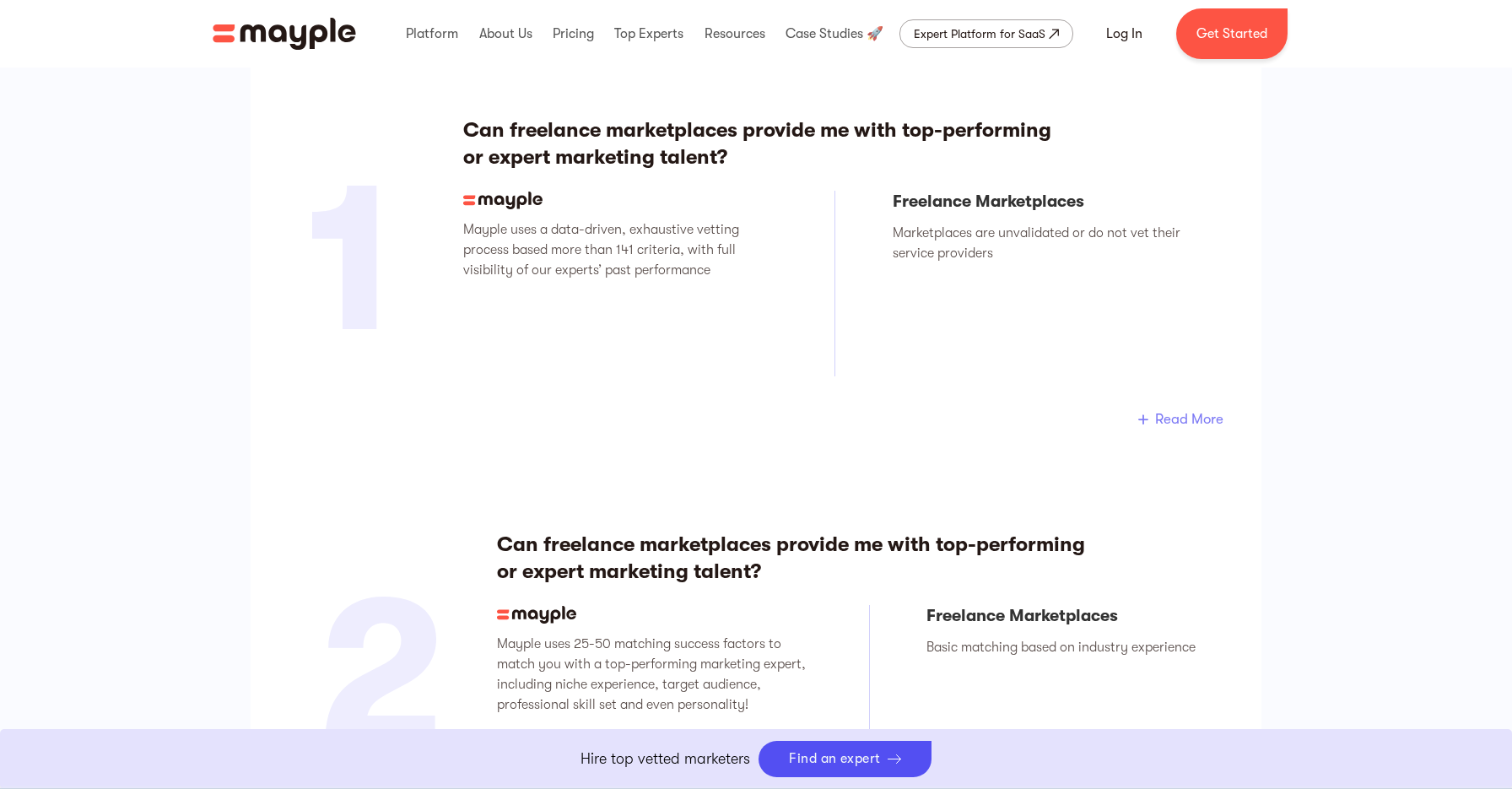
scroll to position [2547, 0]
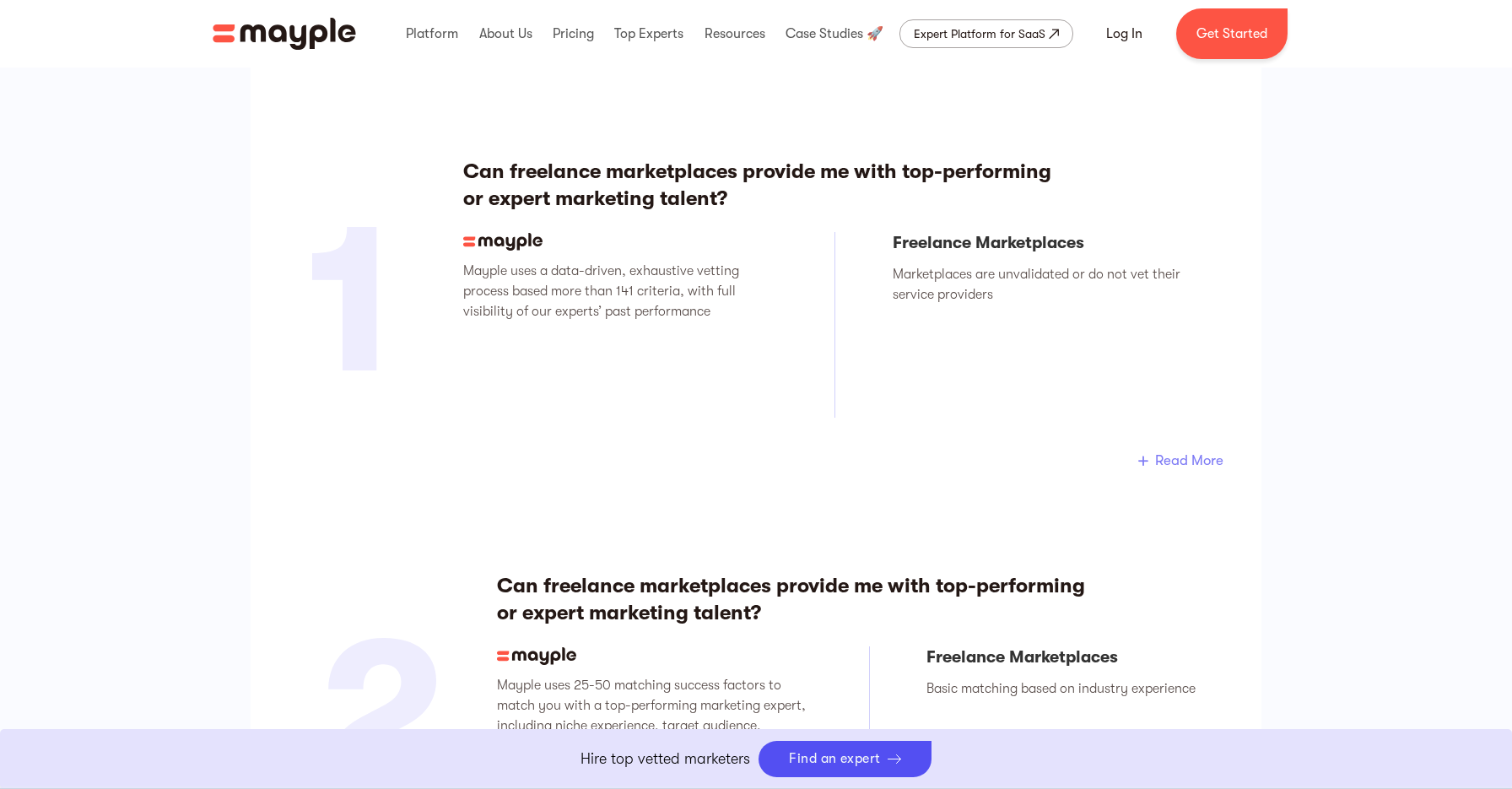
click at [960, 219] on div "Can freelance marketplaces provide me with top-performing or expert marketing t…" at bounding box center [835, 302] width 744 height 287
click at [952, 344] on div "Freelance Marketplaces Marketplaces are unvalidated or do not vet their service…" at bounding box center [1050, 325] width 315 height 186
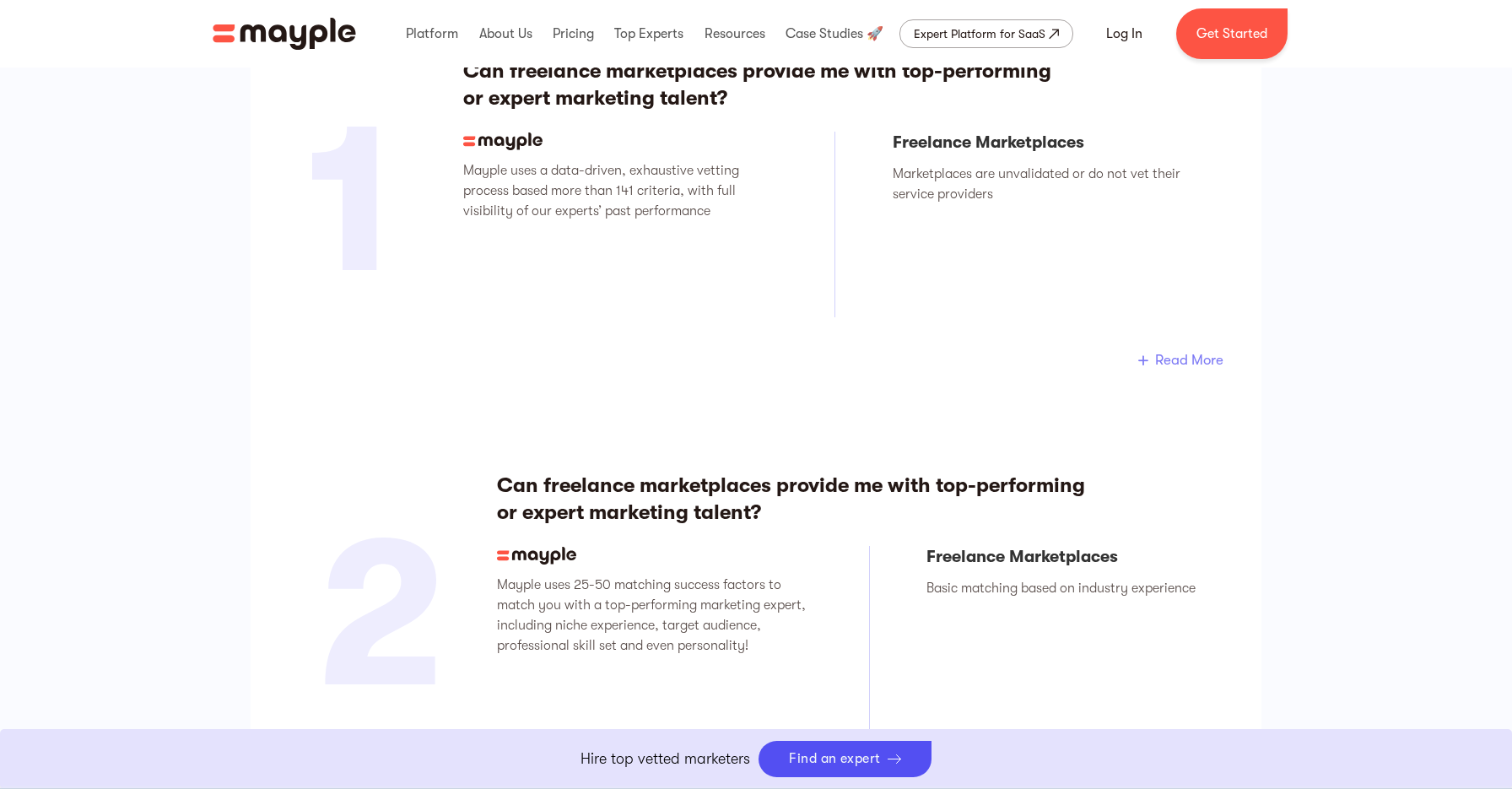
scroll to position [2718, 0]
